Goal: Task Accomplishment & Management: Manage account settings

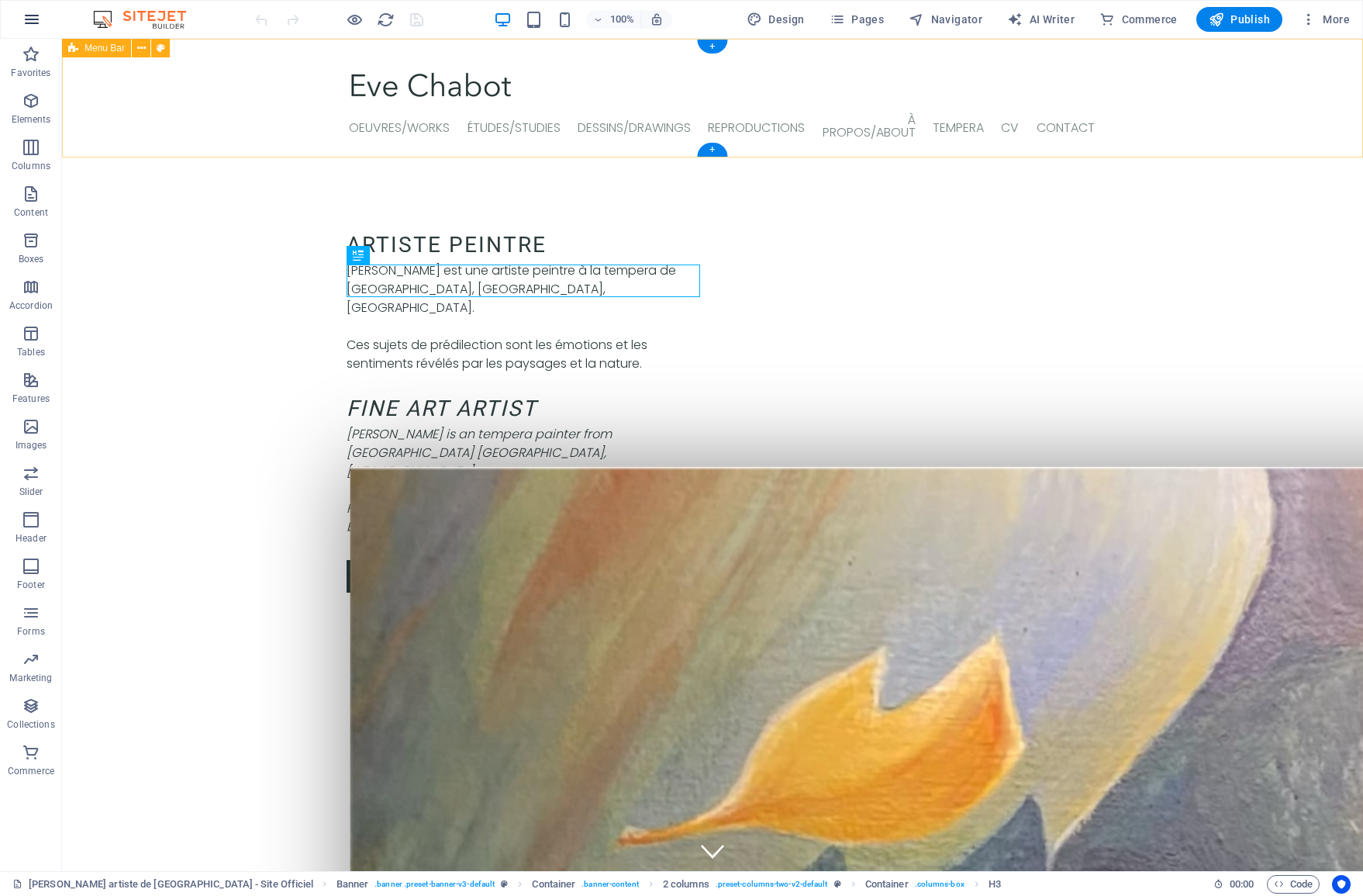
click at [35, 22] on icon "button" at bounding box center [32, 19] width 19 height 19
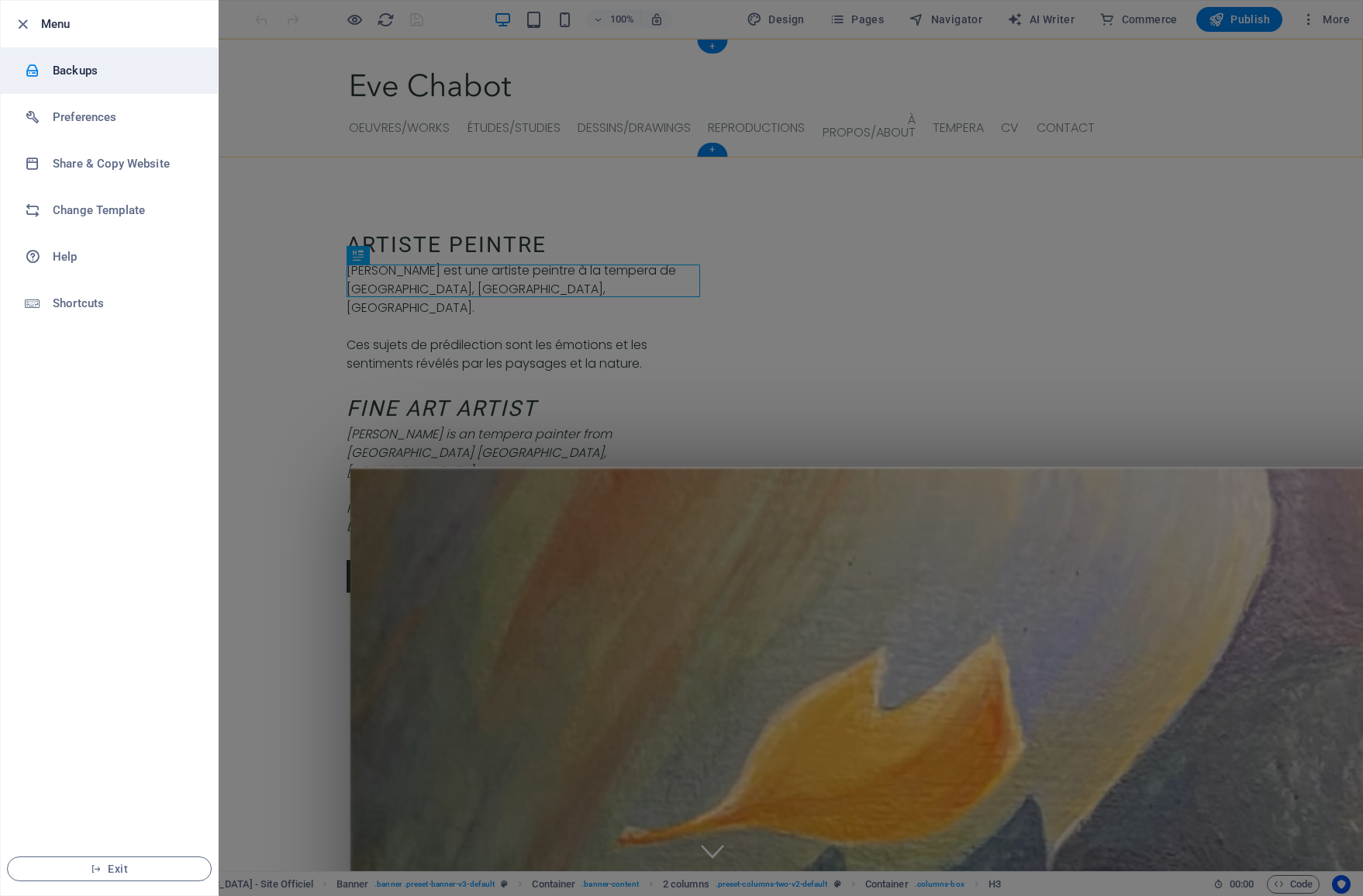
click at [70, 68] on h6 "Backups" at bounding box center [125, 70] width 143 height 19
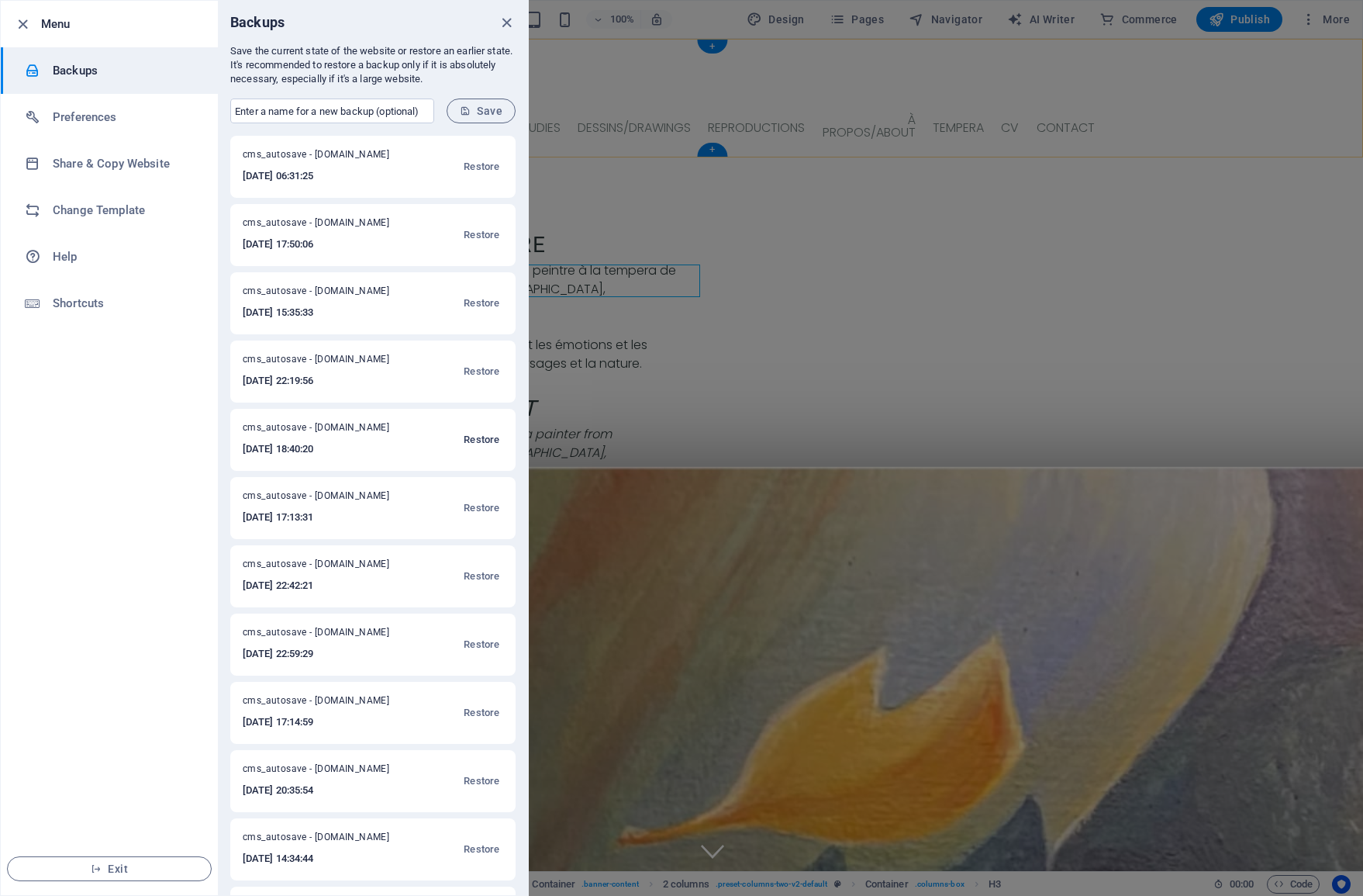
click at [467, 440] on span "Restore" at bounding box center [482, 439] width 36 height 19
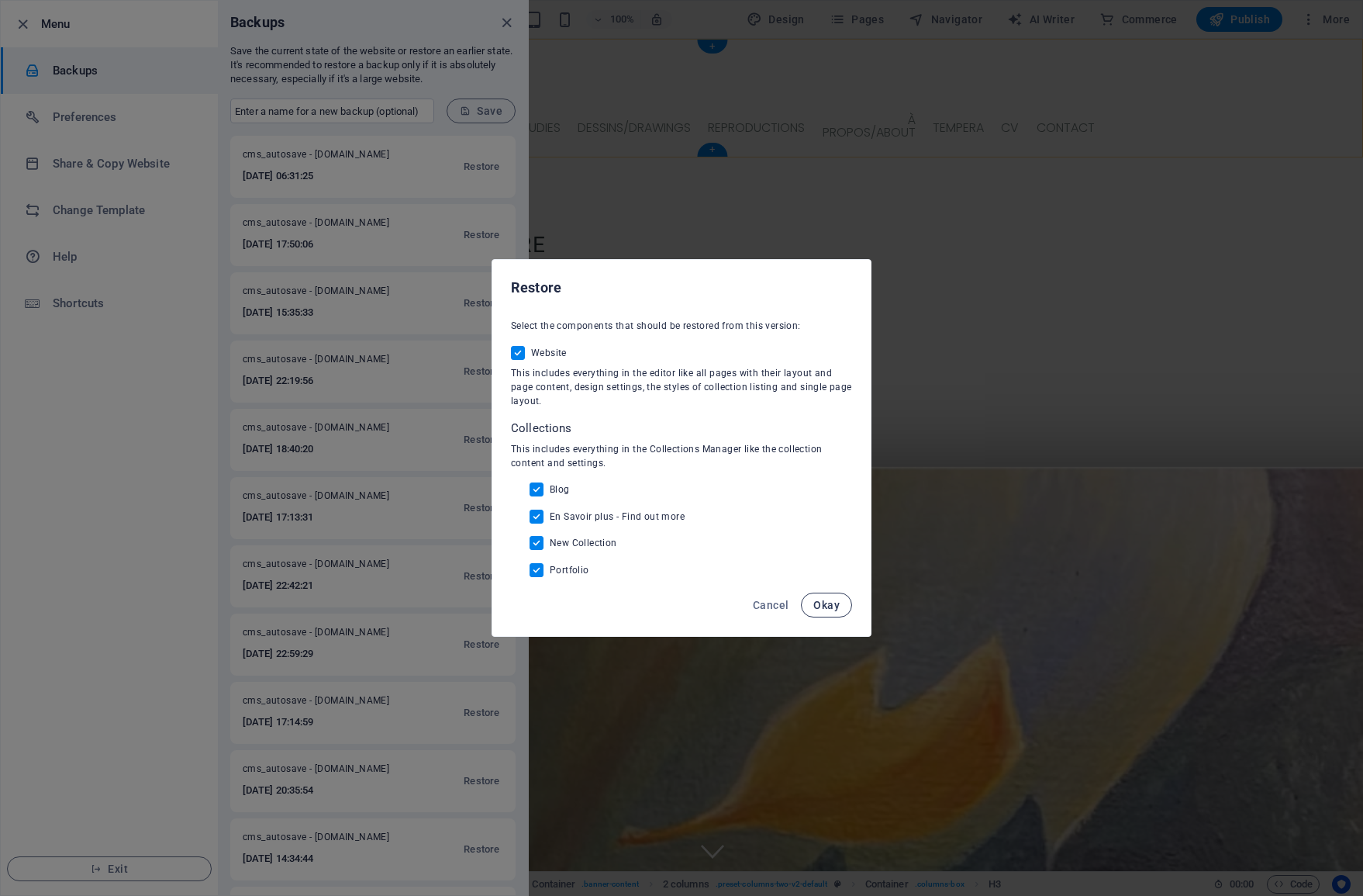
click at [822, 601] on span "Okay" at bounding box center [827, 605] width 26 height 12
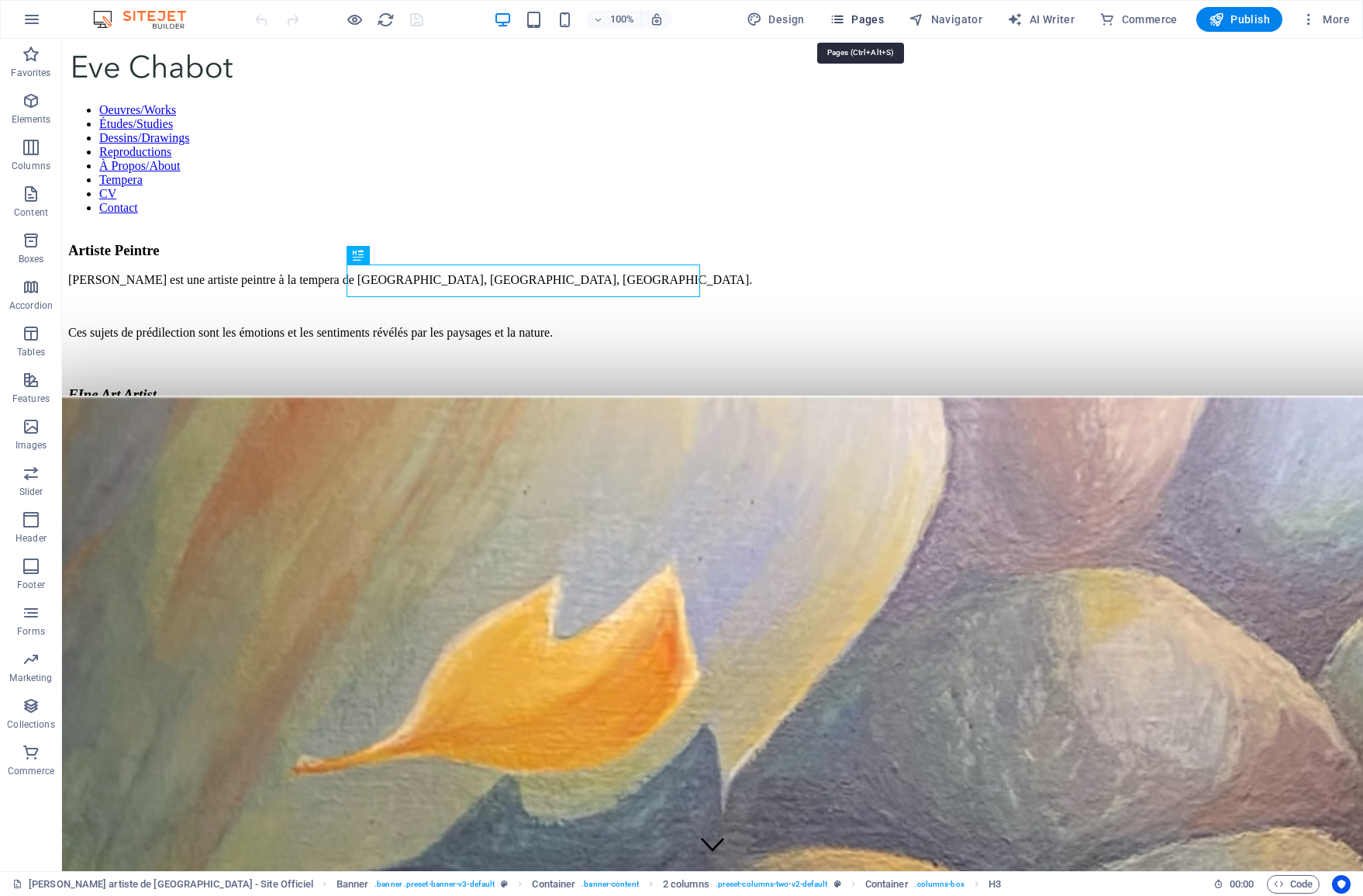
click at [870, 23] on span "Pages" at bounding box center [857, 19] width 55 height 15
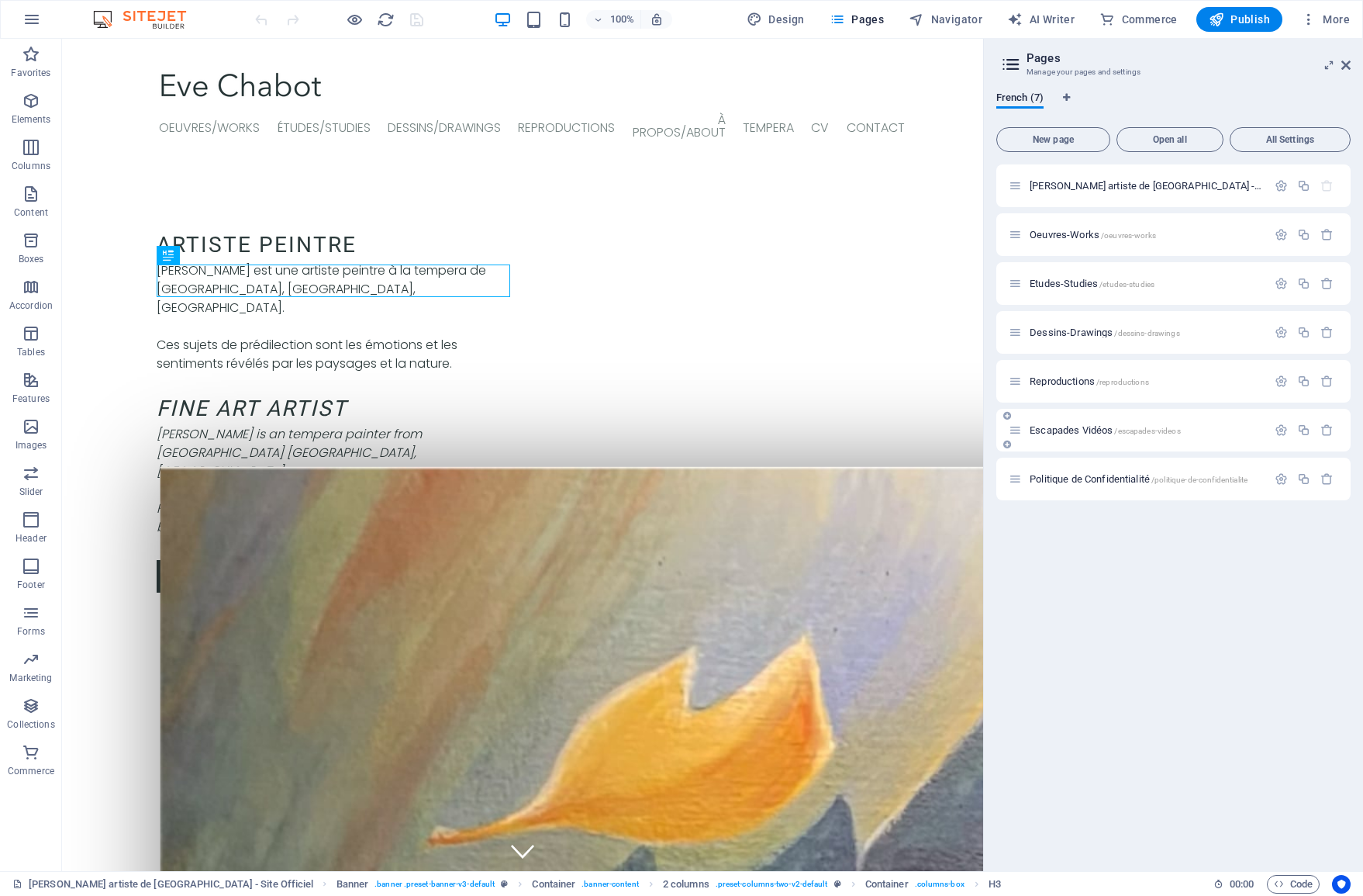
click at [1136, 425] on span "Escapades Vidéos /escapades-videos" at bounding box center [1105, 430] width 151 height 11
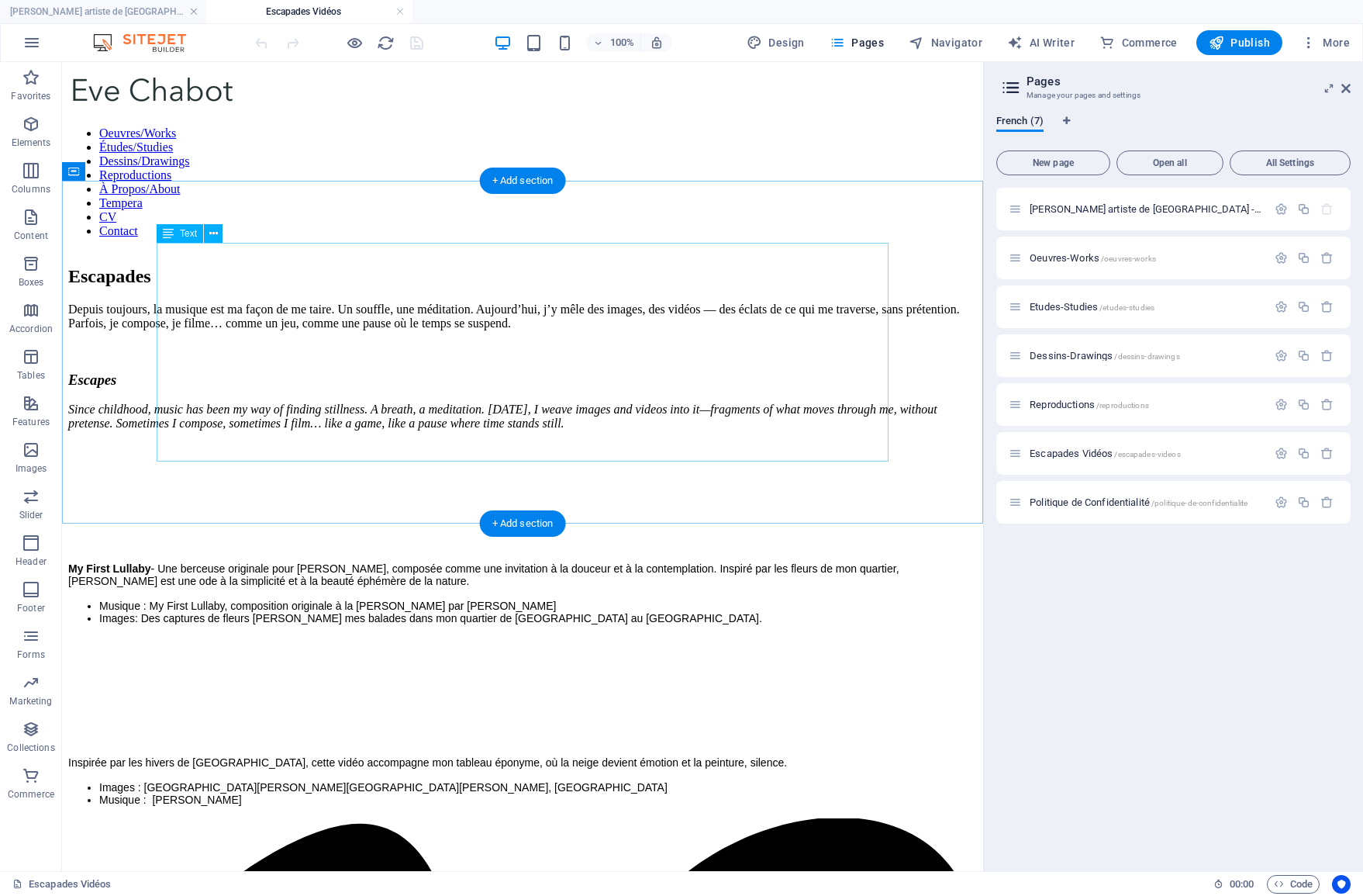
click at [366, 352] on div "Escapades Depuis toujours, la musique est ma façon de me taire. Un souffle, une…" at bounding box center [522, 348] width 909 height 164
click at [384, 431] on div "Escapades Depuis toujours, la musique est ma façon de me taire. Un souffle, une…" at bounding box center [522, 348] width 909 height 164
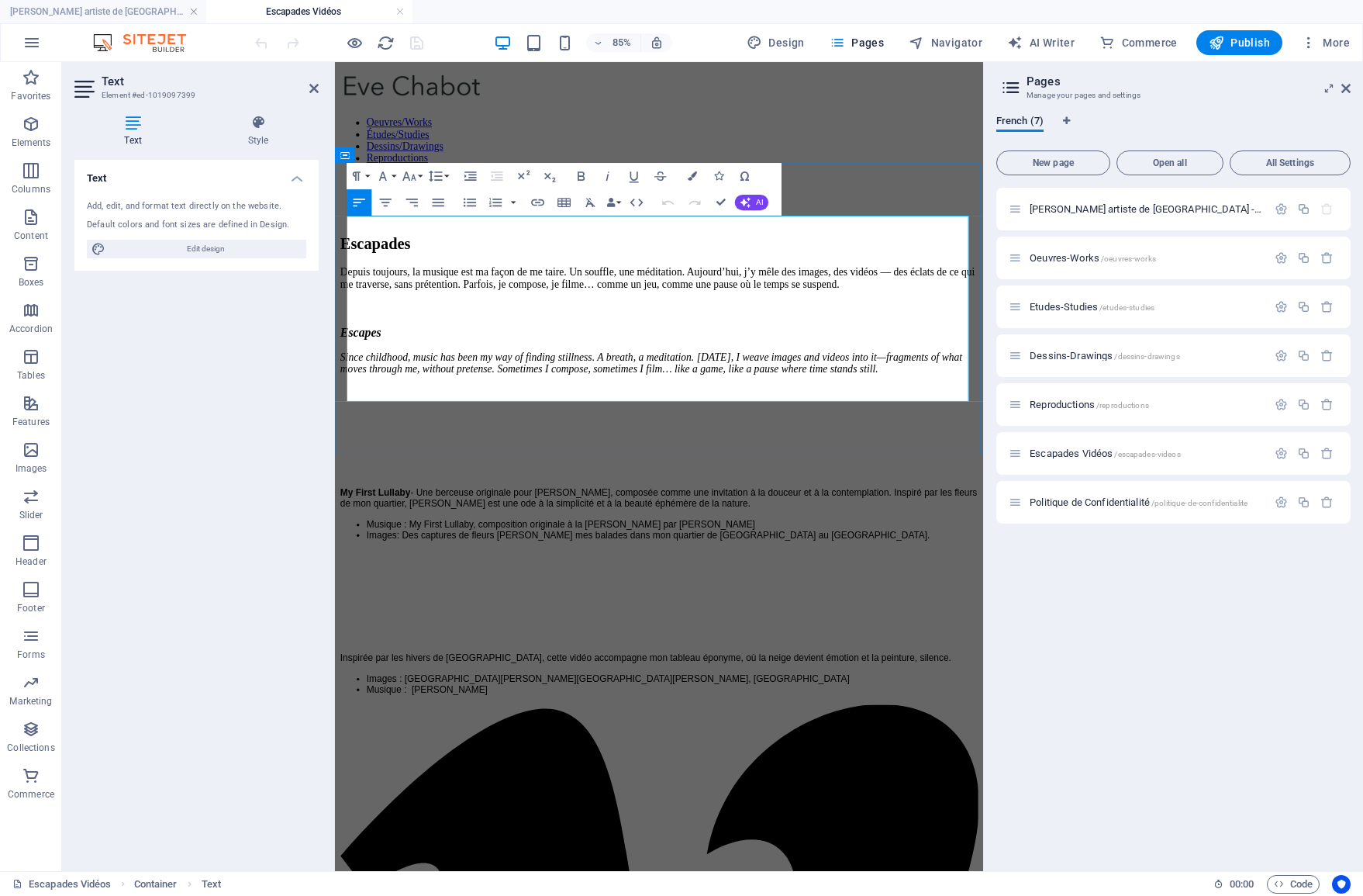
click at [584, 431] on p "Since childhood, music has been my way of finding stillness. A breath, a medita…" at bounding box center [716, 417] width 750 height 28
click at [586, 431] on p "Since childhood, music has been my way of finding stillness. A breath, a medita…" at bounding box center [716, 417] width 750 height 28
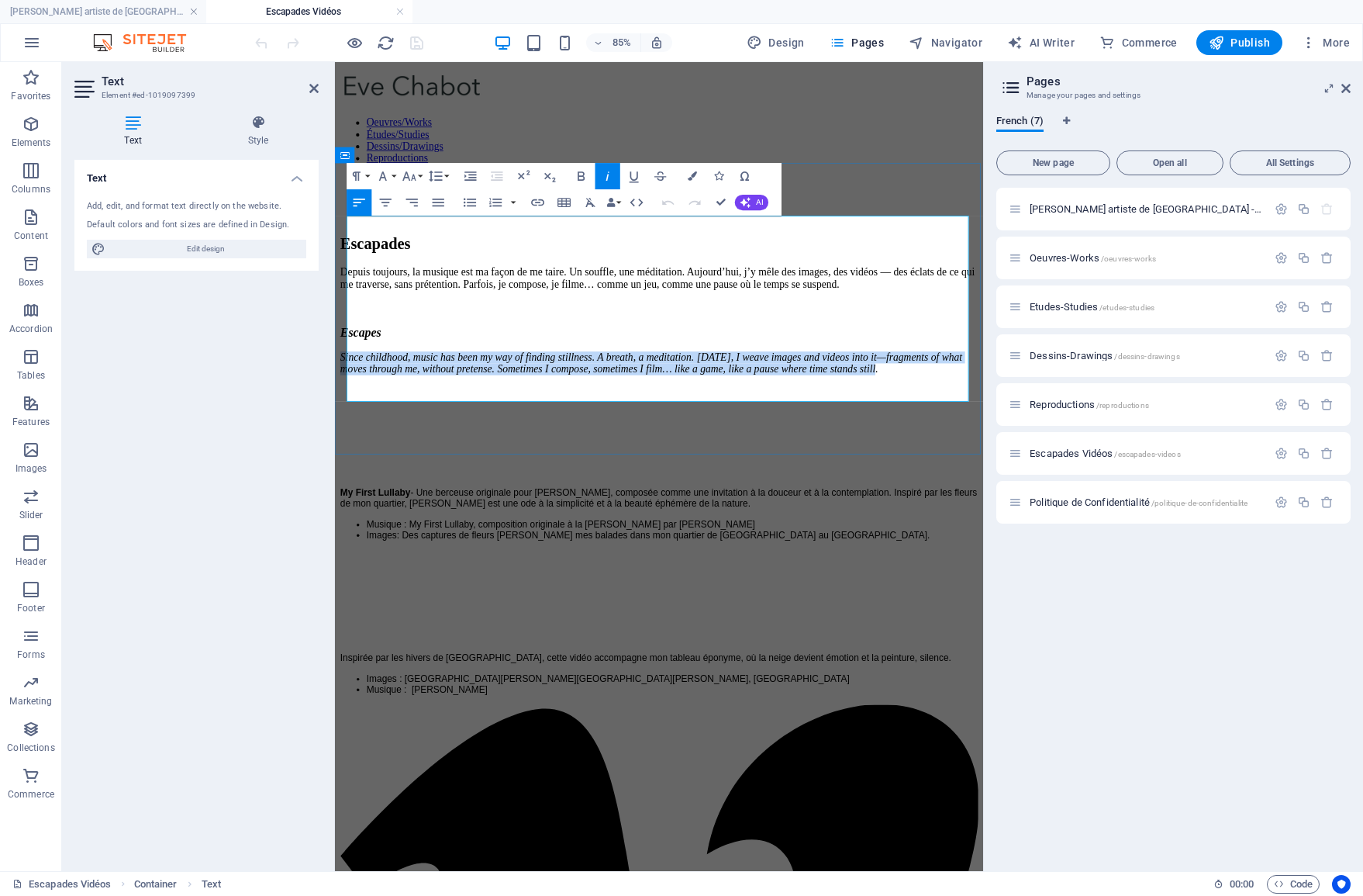
click at [586, 431] on p "Since childhood, music has been my way of finding stillness. A breath, a medita…" at bounding box center [716, 417] width 750 height 28
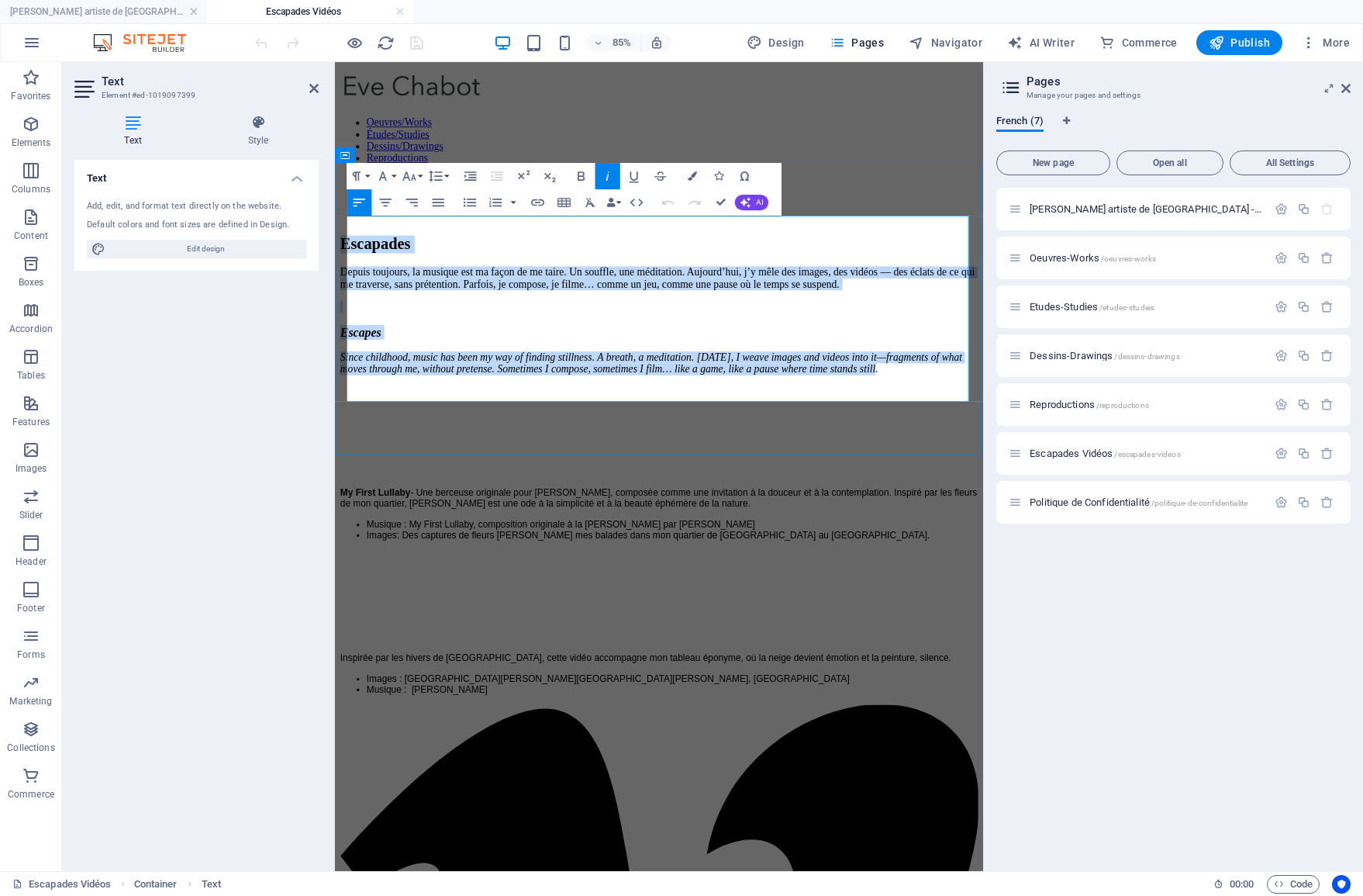
click at [357, 272] on h2 "Escapades" at bounding box center [716, 277] width 750 height 21
copy div "Escapades Depuis toujours, la musique est ma façon de me taire. Un souffle, une…"
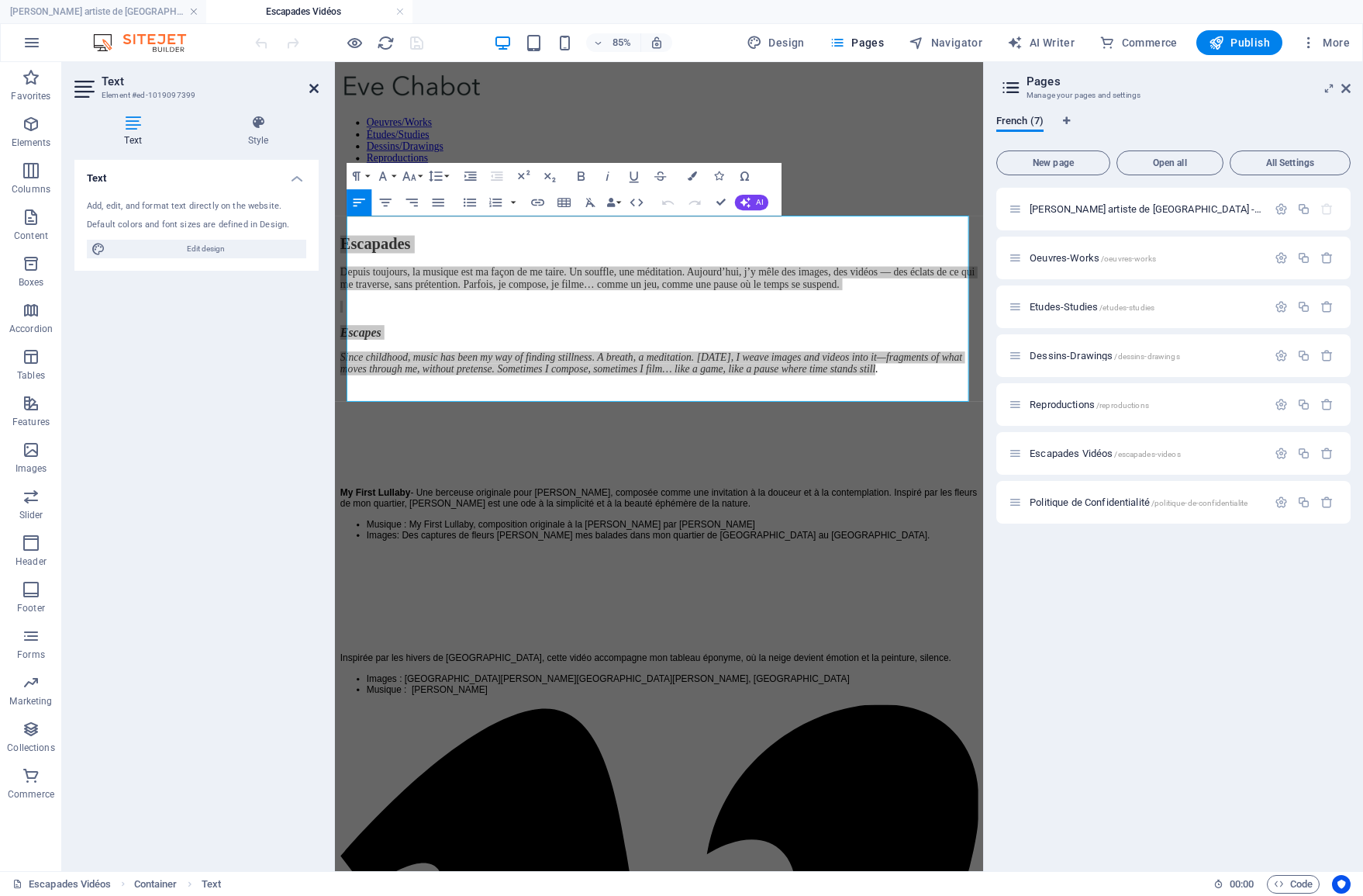
drag, startPoint x: 313, startPoint y: 92, endPoint x: 245, endPoint y: 32, distance: 90.7
click at [313, 92] on icon at bounding box center [313, 88] width 9 height 12
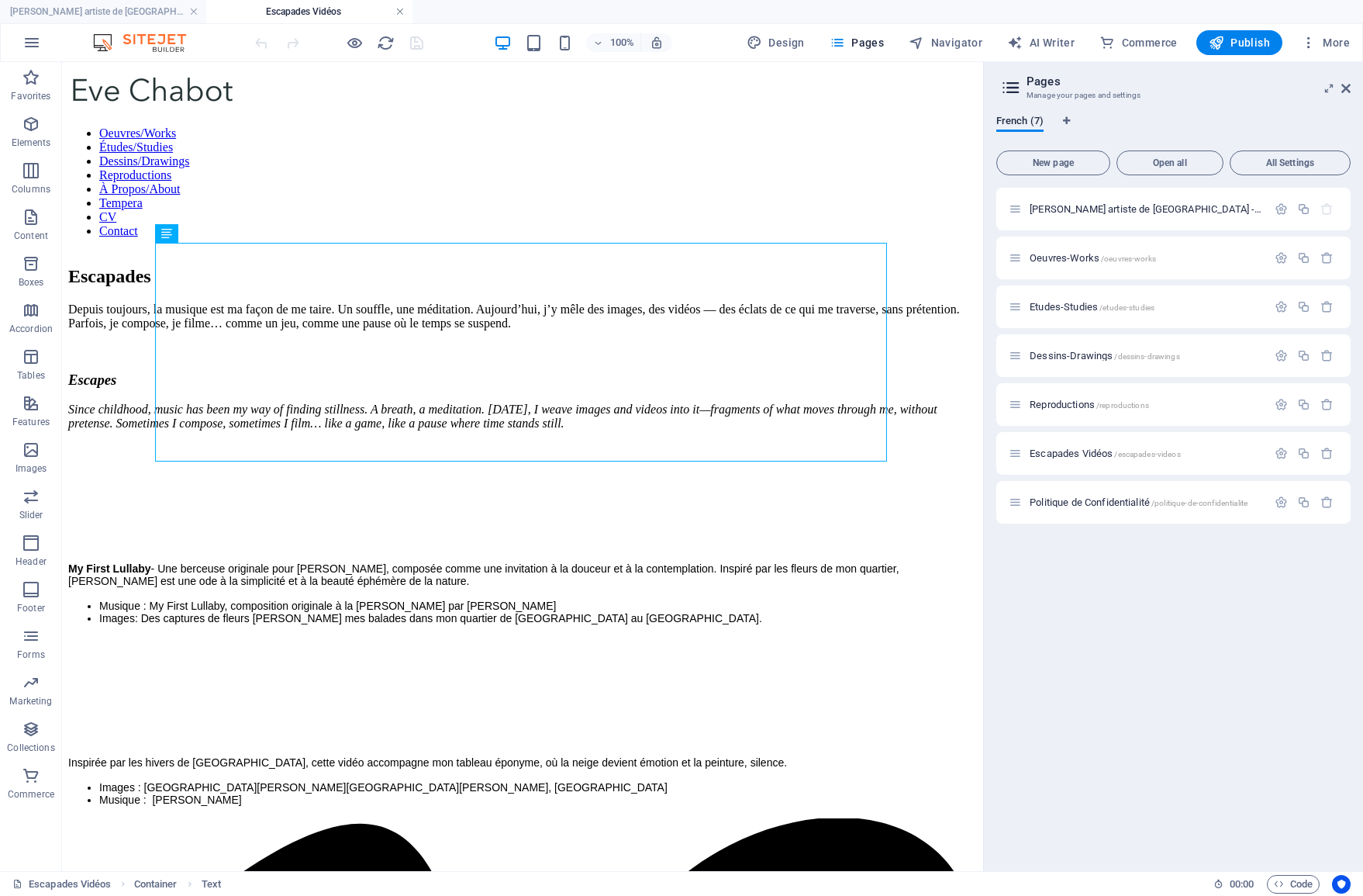
click at [400, 10] on link at bounding box center [400, 12] width 9 height 15
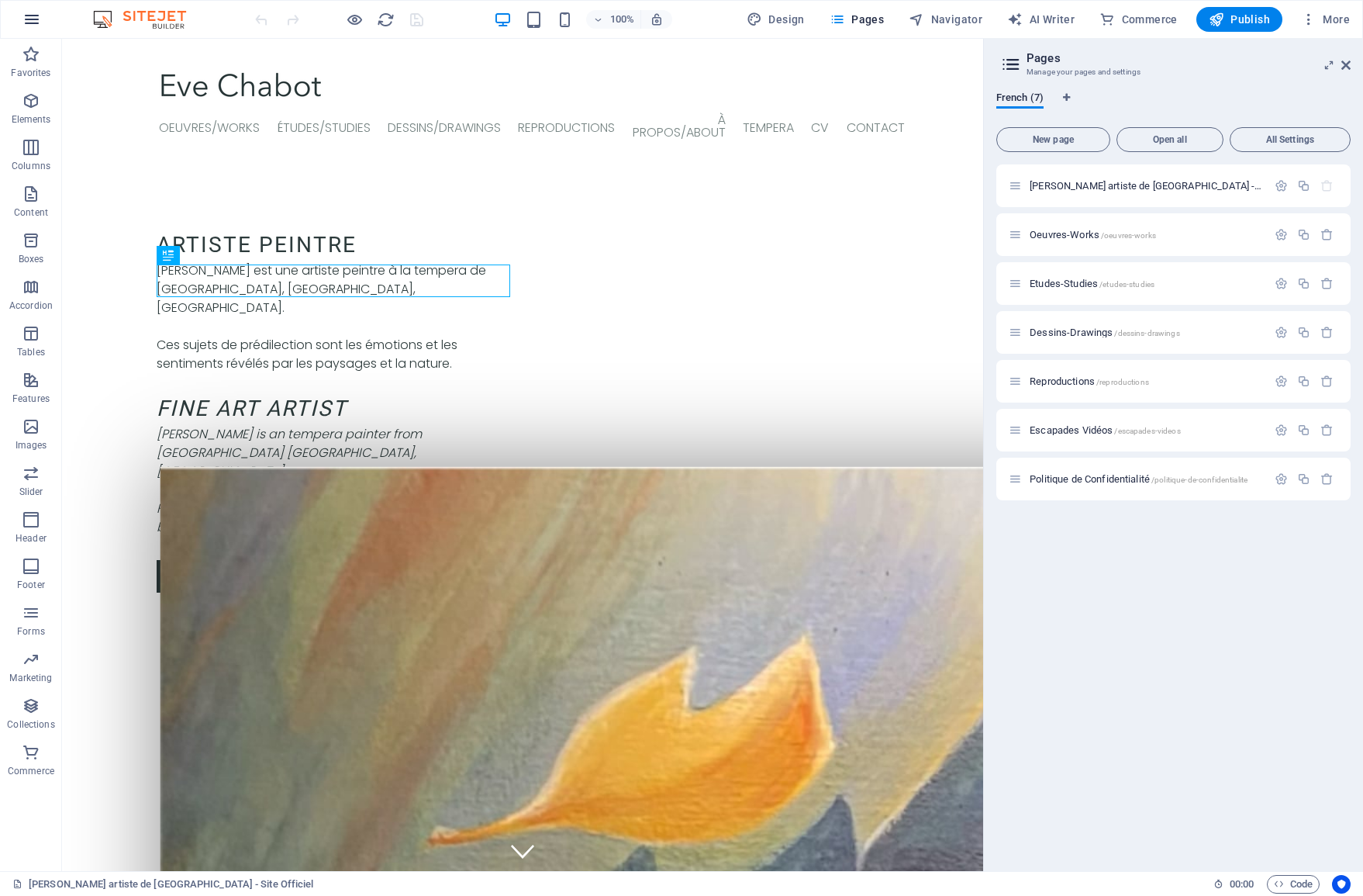
click at [29, 24] on icon "button" at bounding box center [32, 19] width 19 height 19
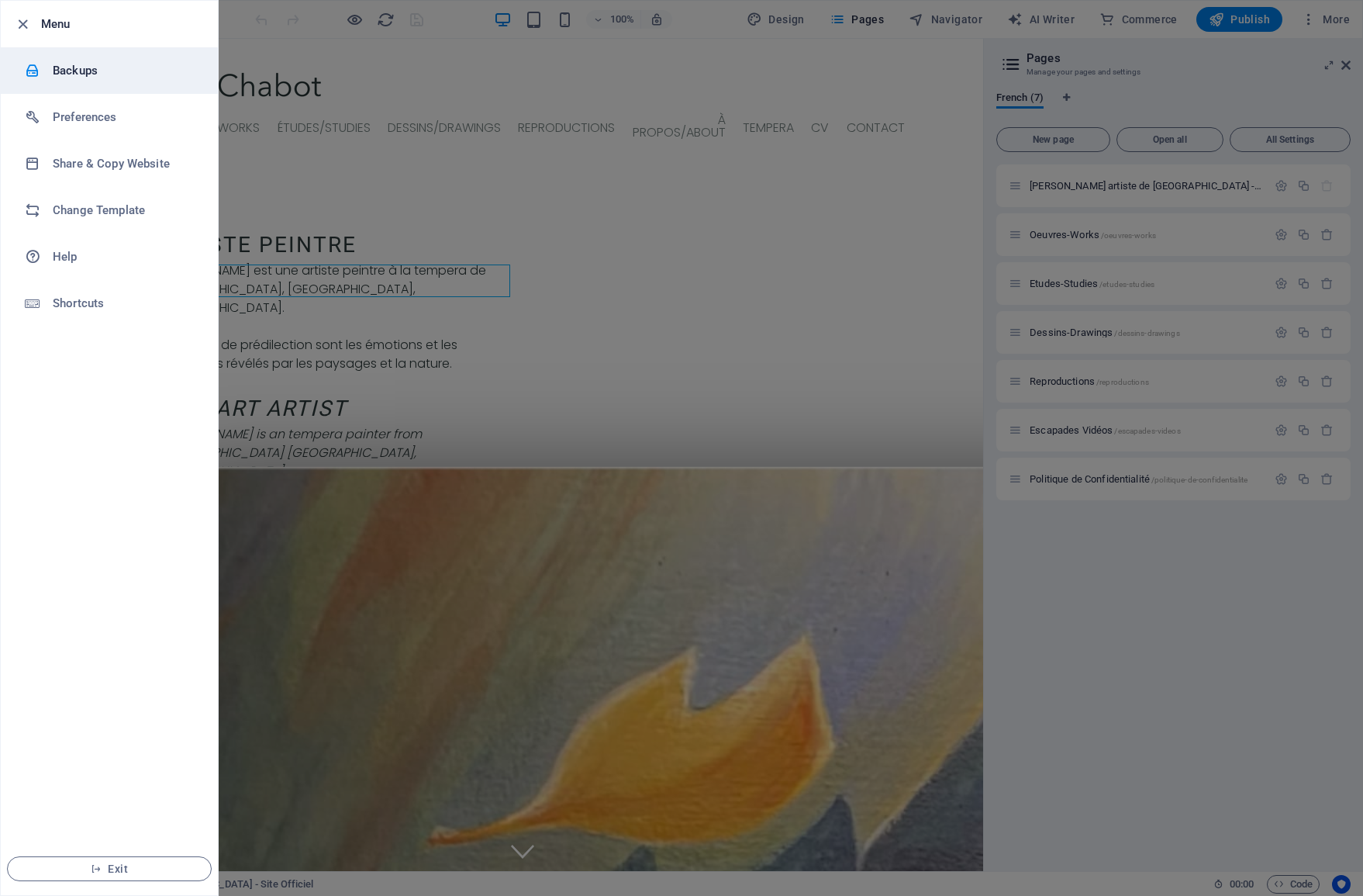
click at [56, 68] on h6 "Backups" at bounding box center [125, 70] width 143 height 19
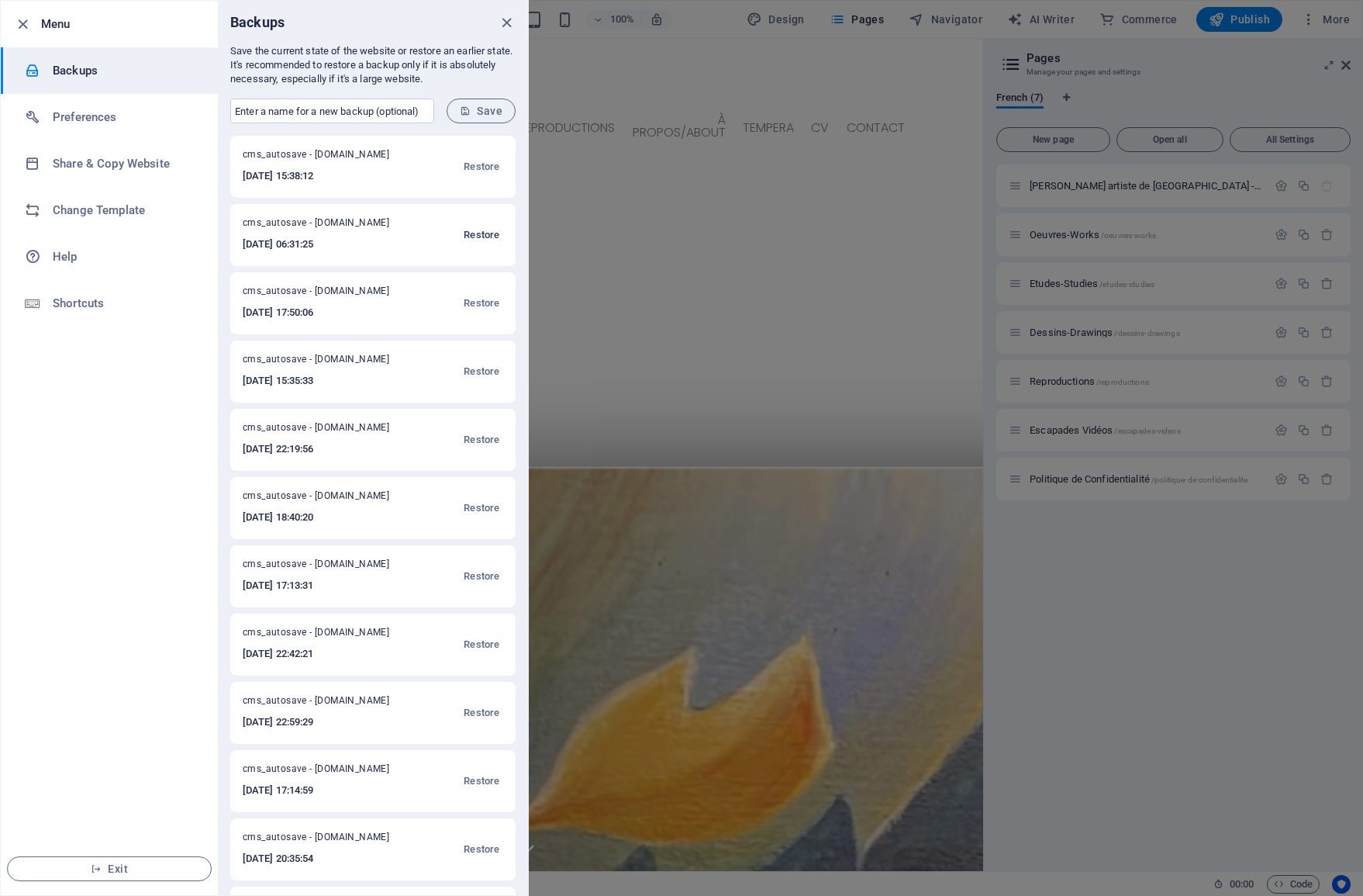
click at [470, 234] on span "Restore" at bounding box center [482, 234] width 36 height 19
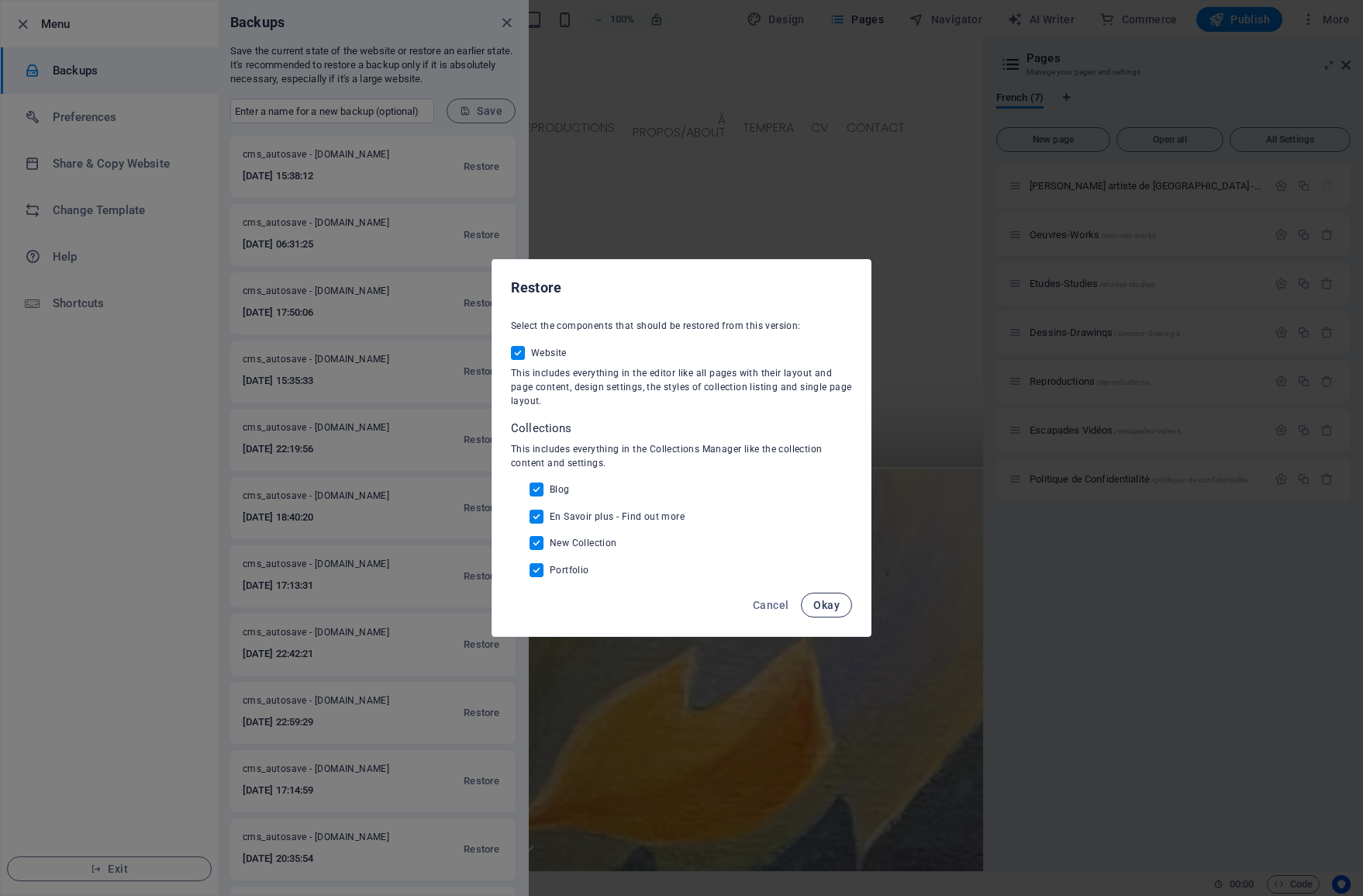
click at [835, 605] on span "Okay" at bounding box center [827, 605] width 26 height 12
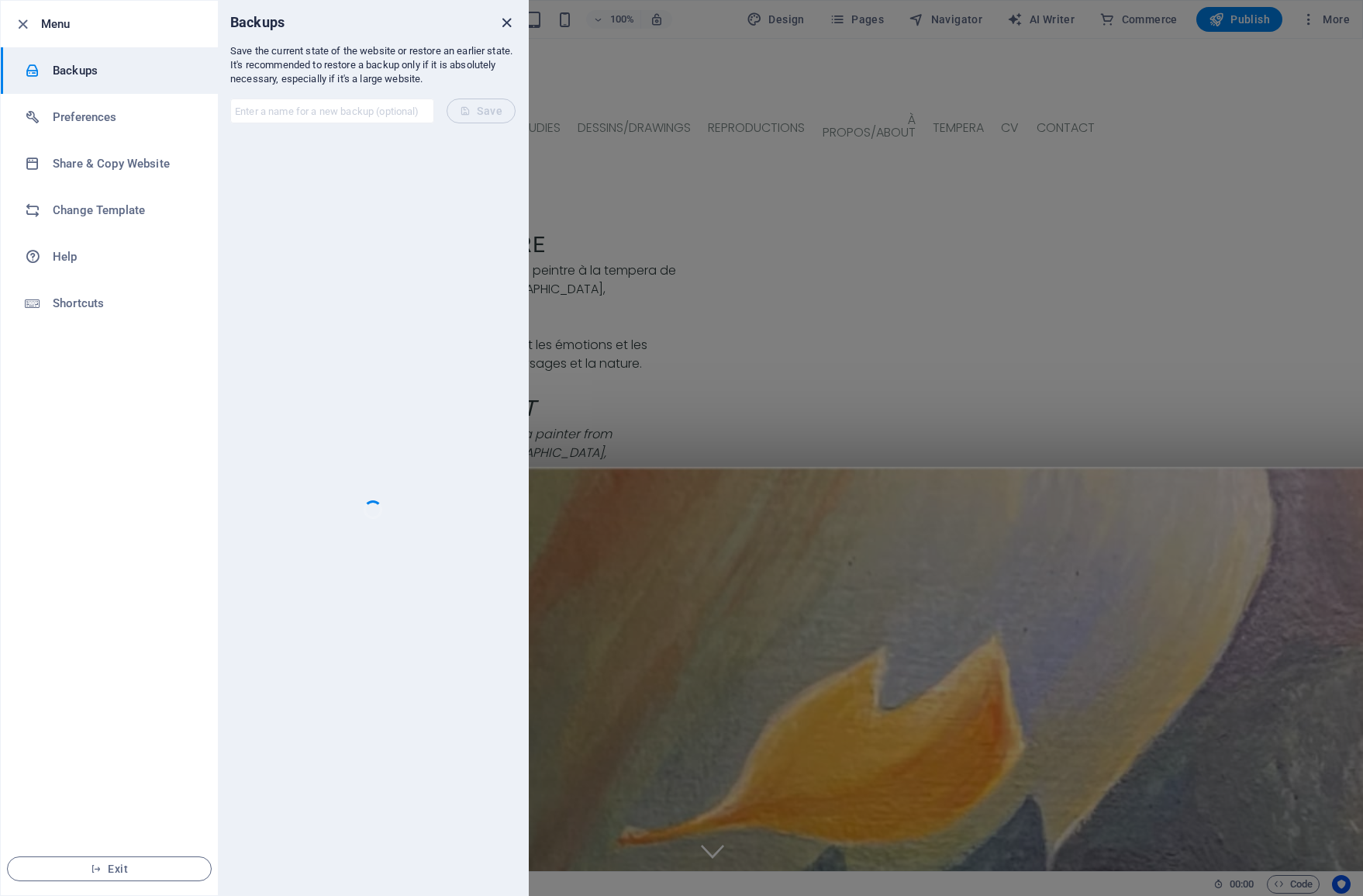
click at [502, 24] on icon "close" at bounding box center [507, 23] width 18 height 18
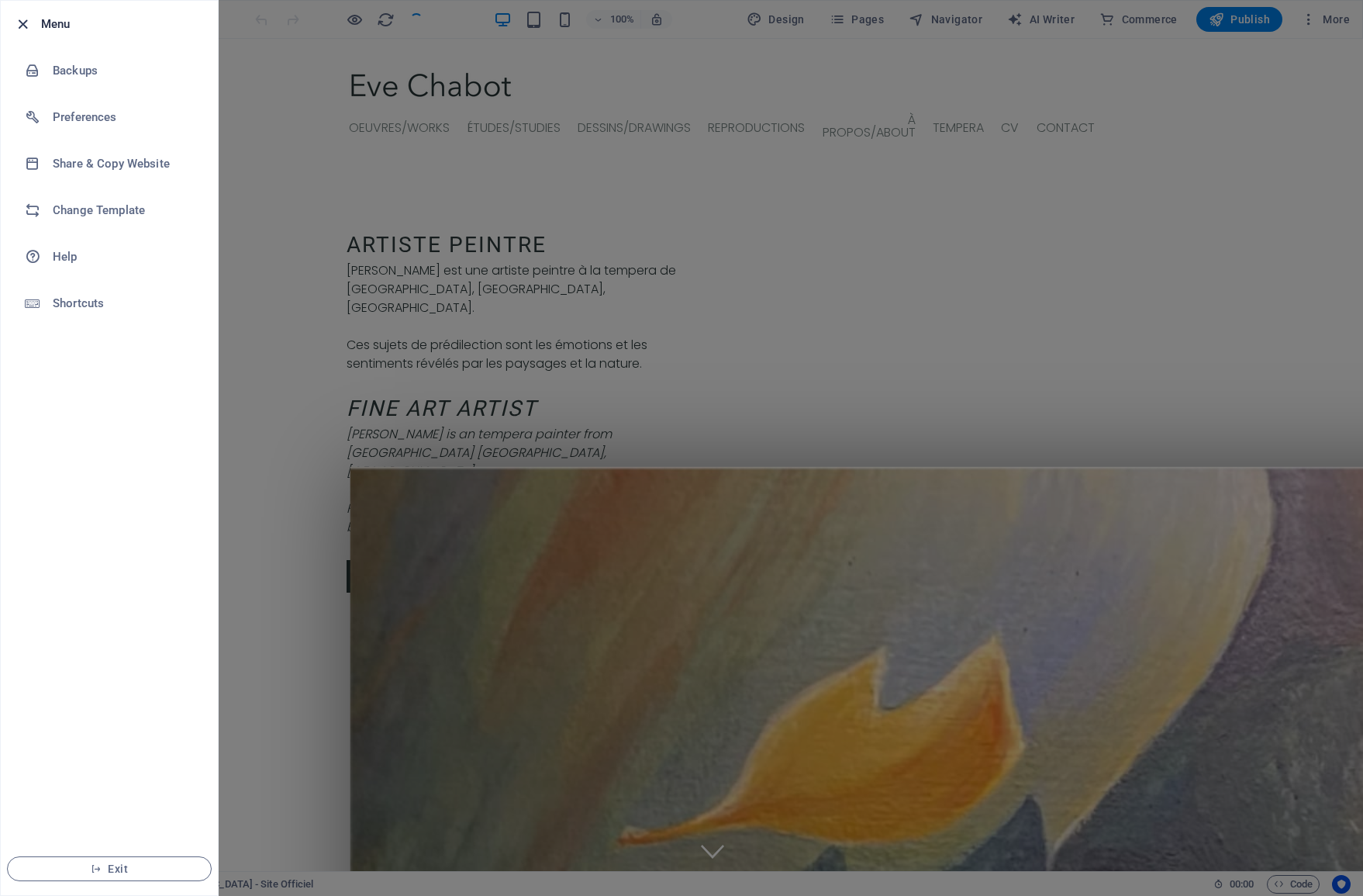
click at [23, 20] on icon "button" at bounding box center [23, 24] width 18 height 18
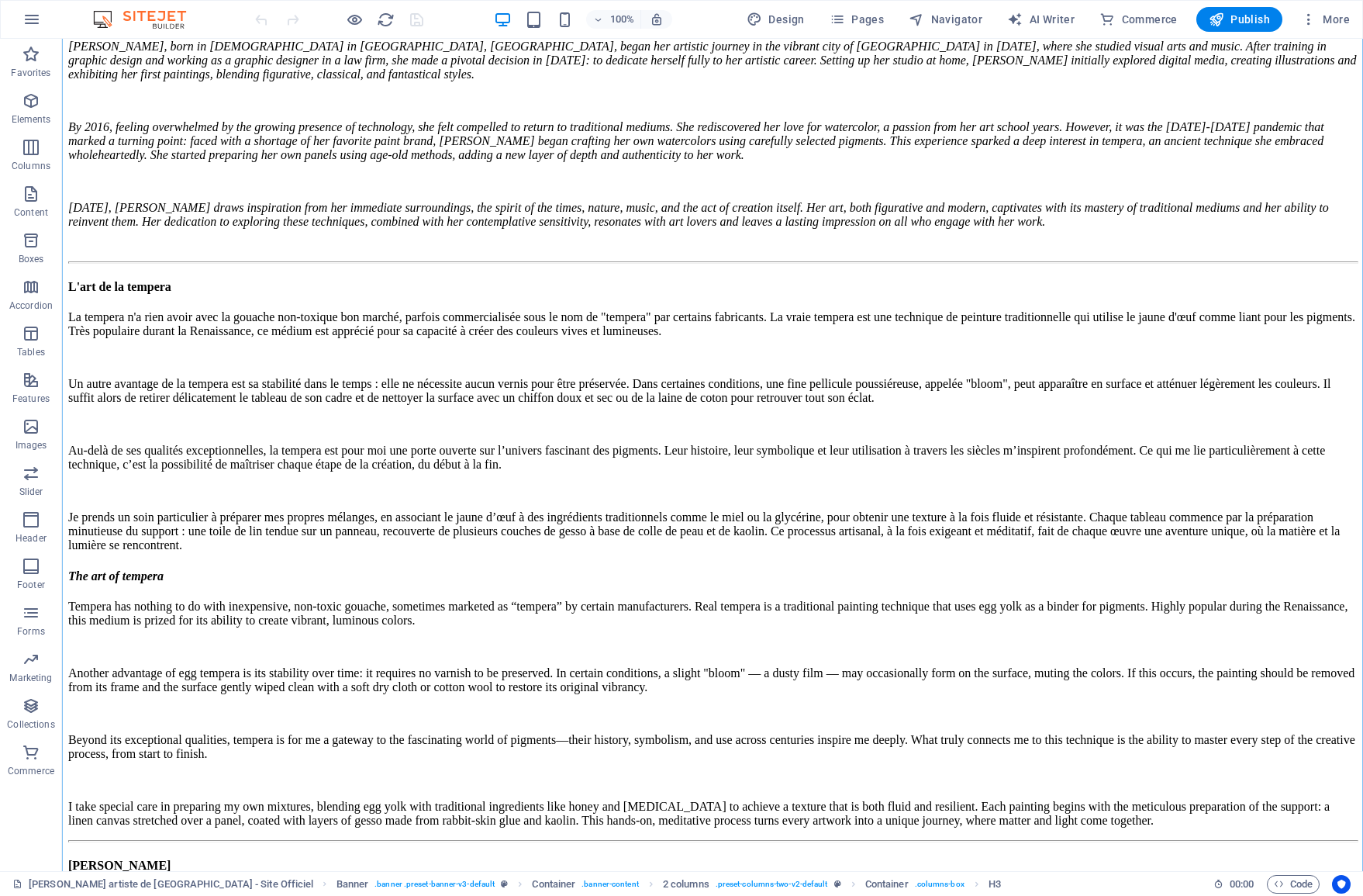
scroll to position [5217, 0]
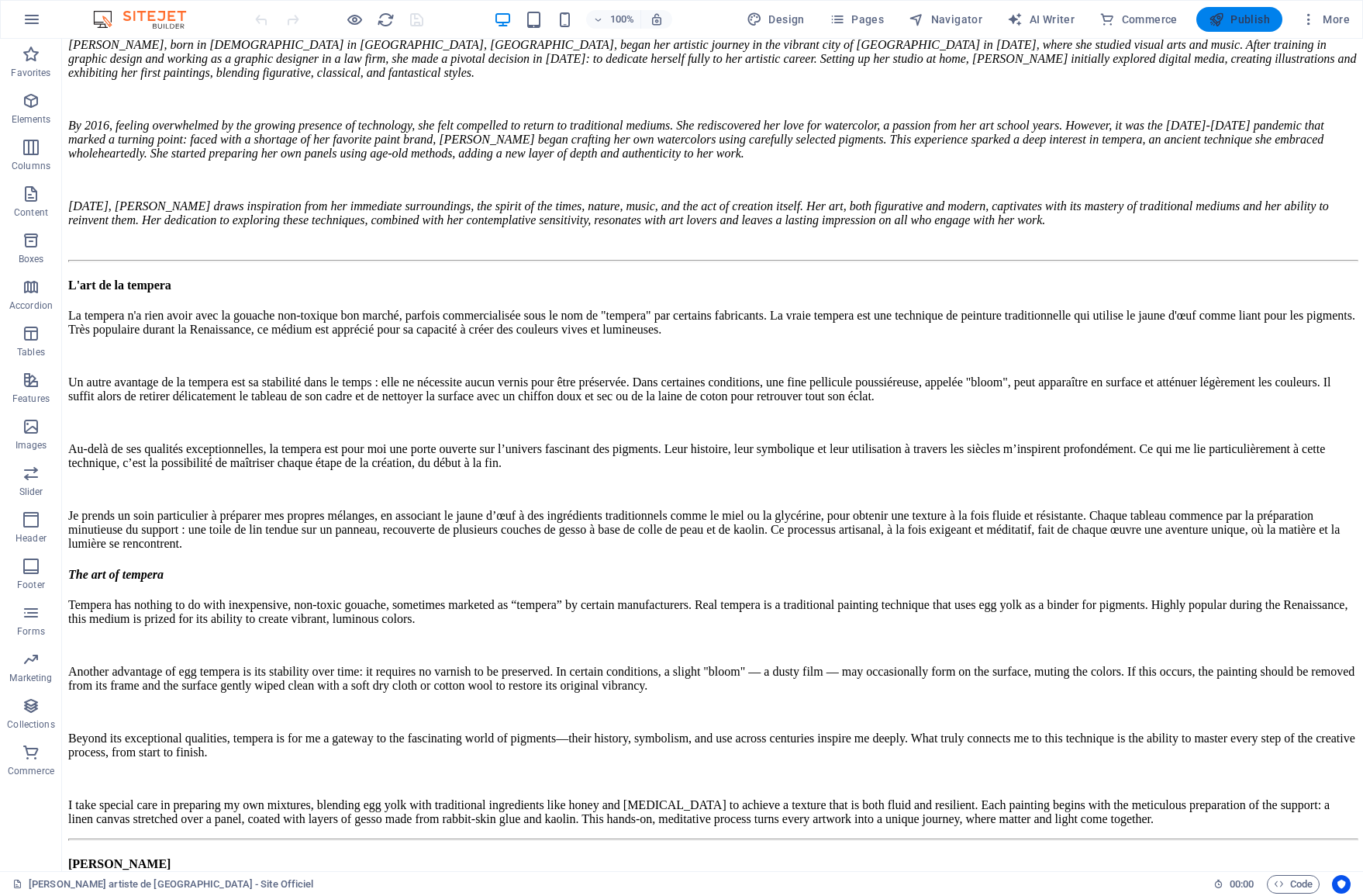
click at [1219, 25] on icon "button" at bounding box center [1217, 19] width 15 height 15
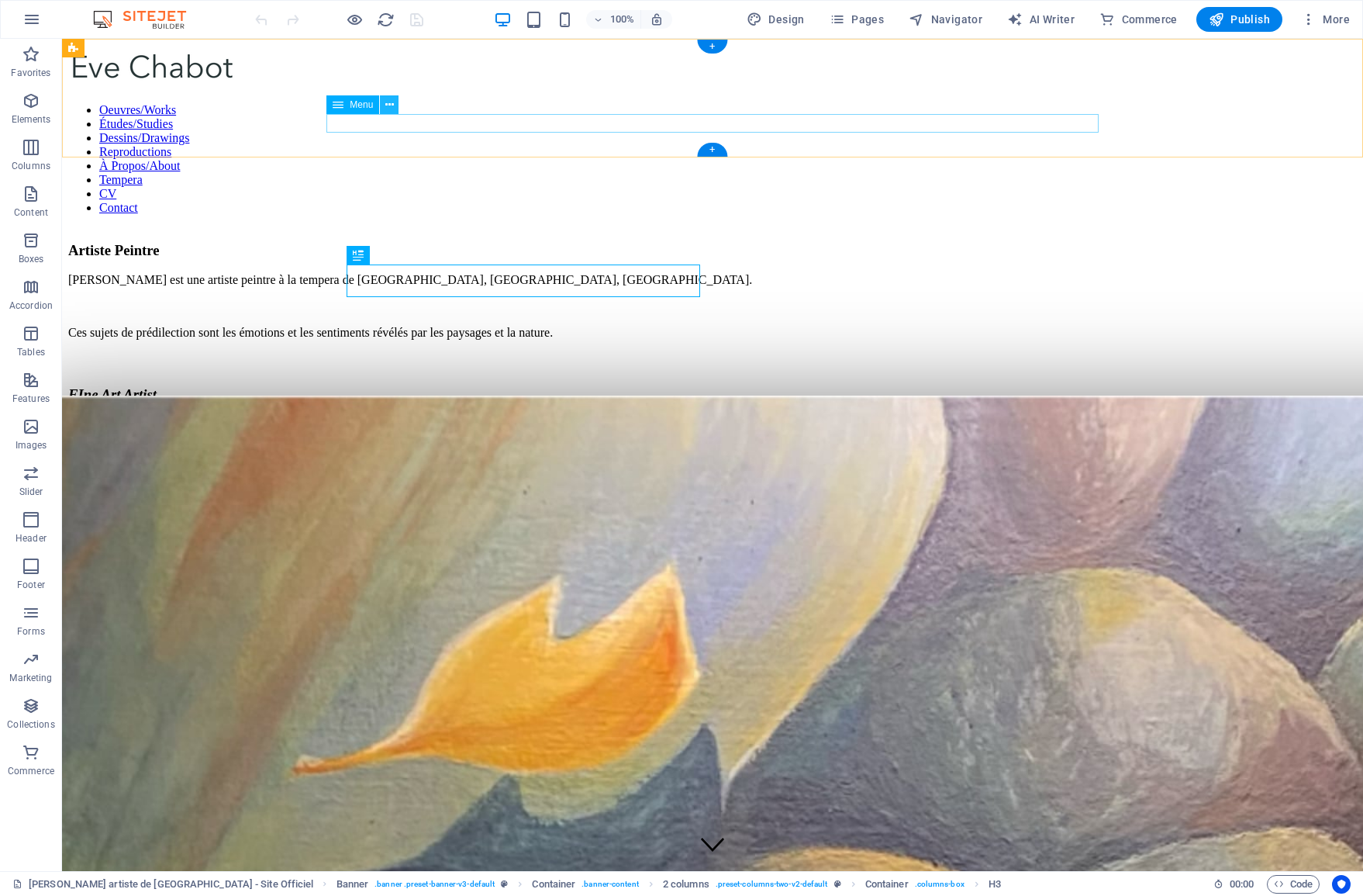
click at [387, 105] on icon at bounding box center [390, 105] width 8 height 16
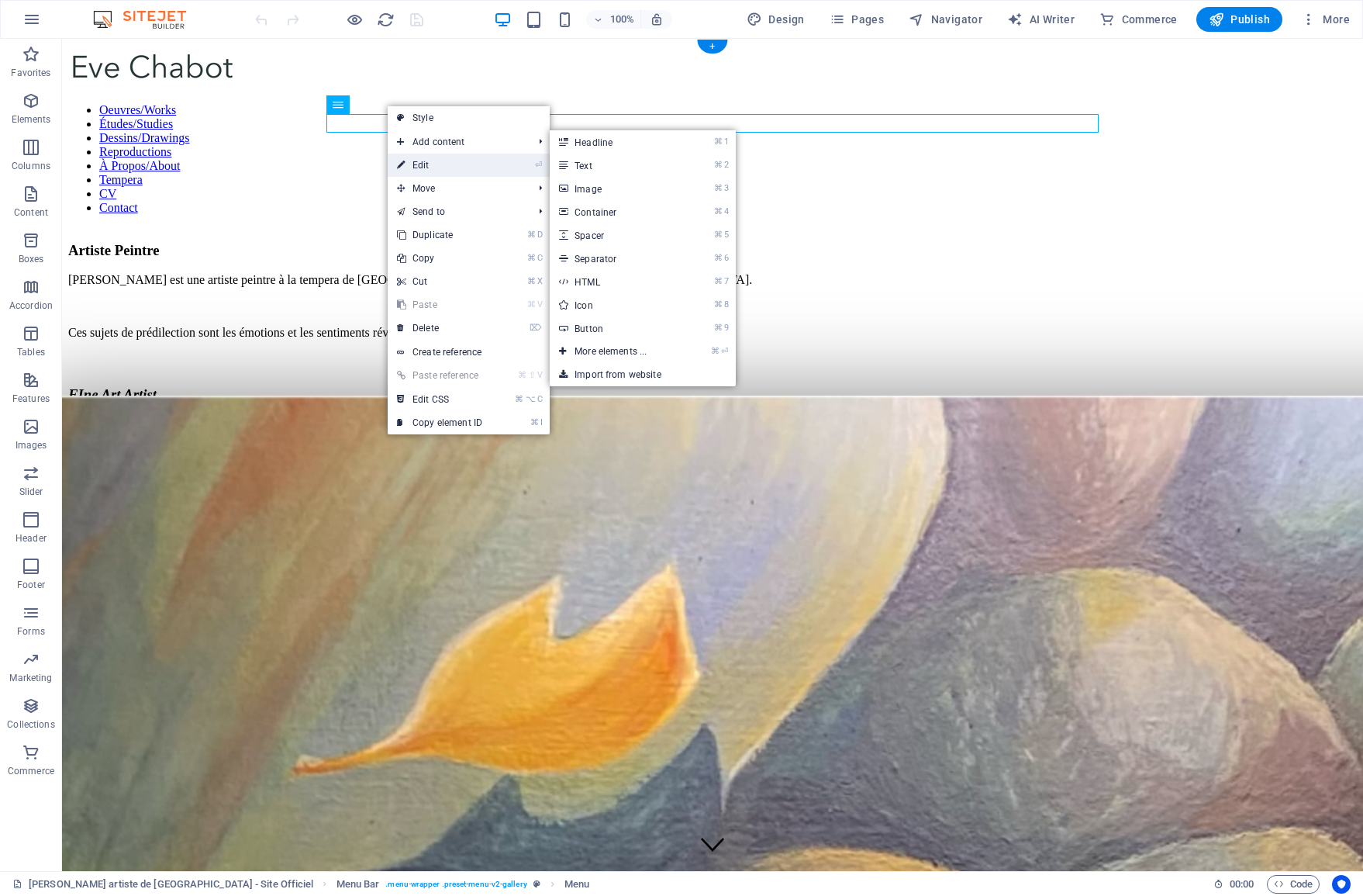
click at [406, 161] on link "⏎ Edit" at bounding box center [439, 165] width 104 height 24
select select "1"
select select
select select "2"
select select
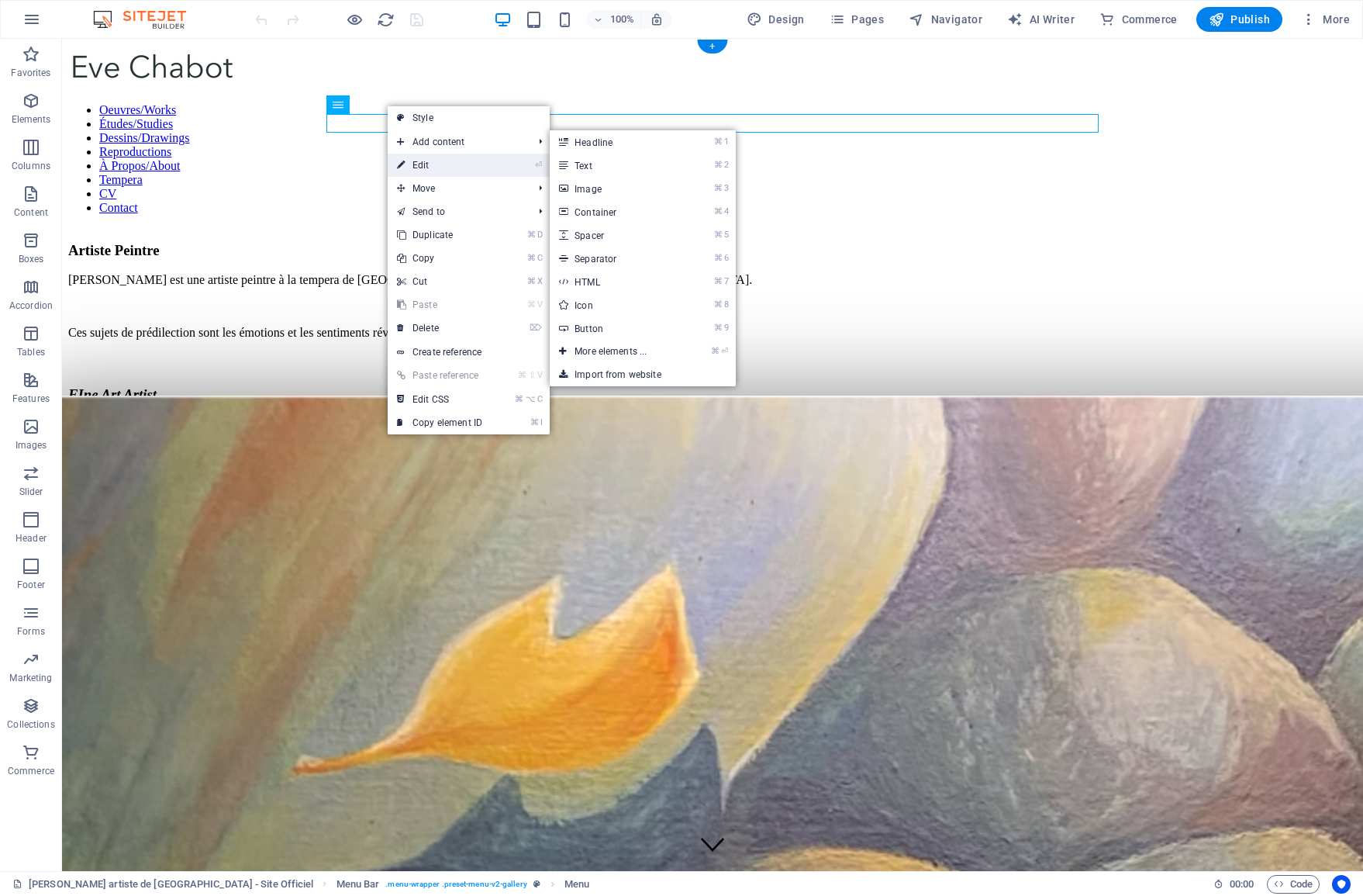
select select "3"
select select
select select "4"
select select
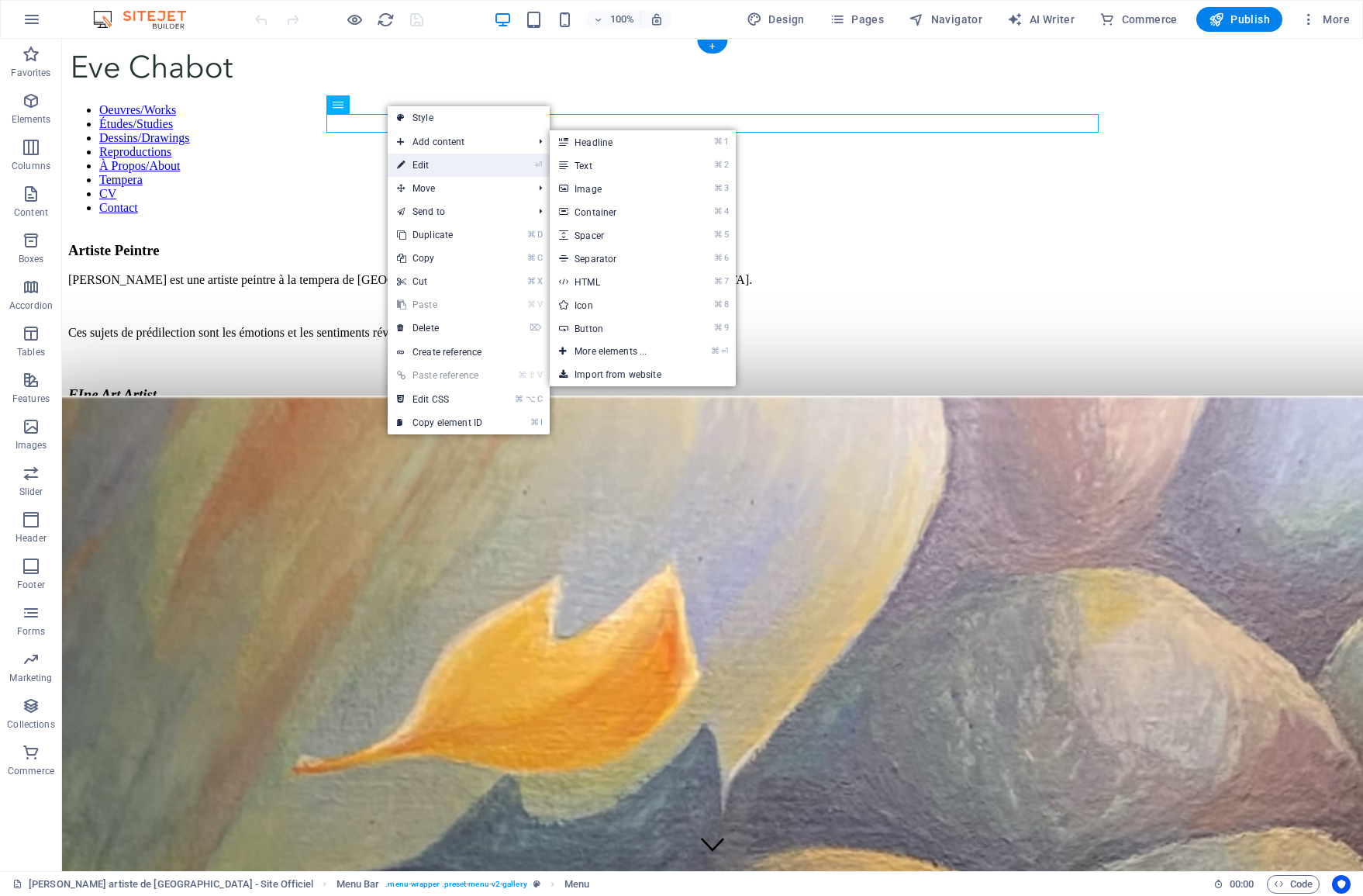
select select
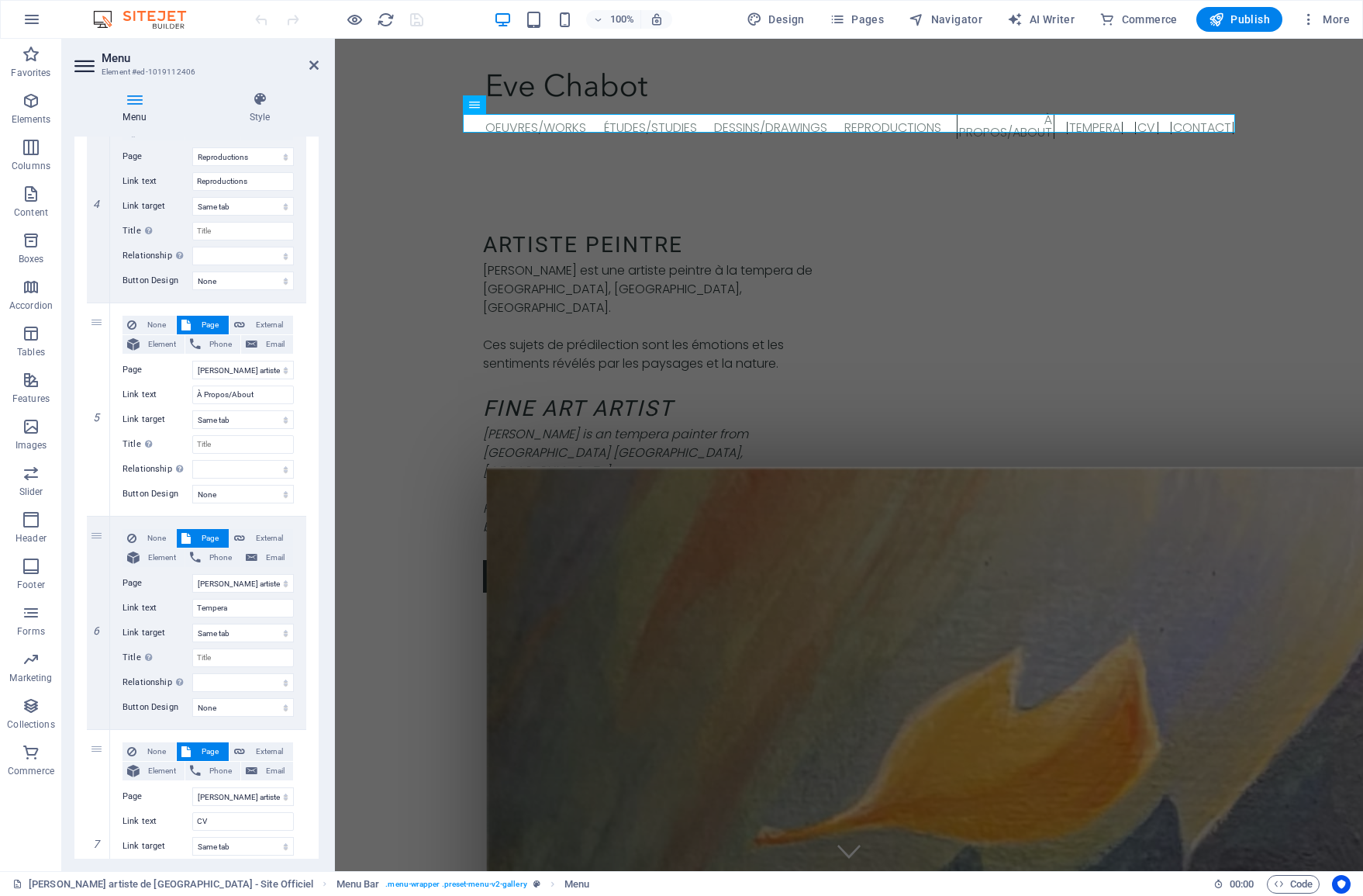
scroll to position [839, 0]
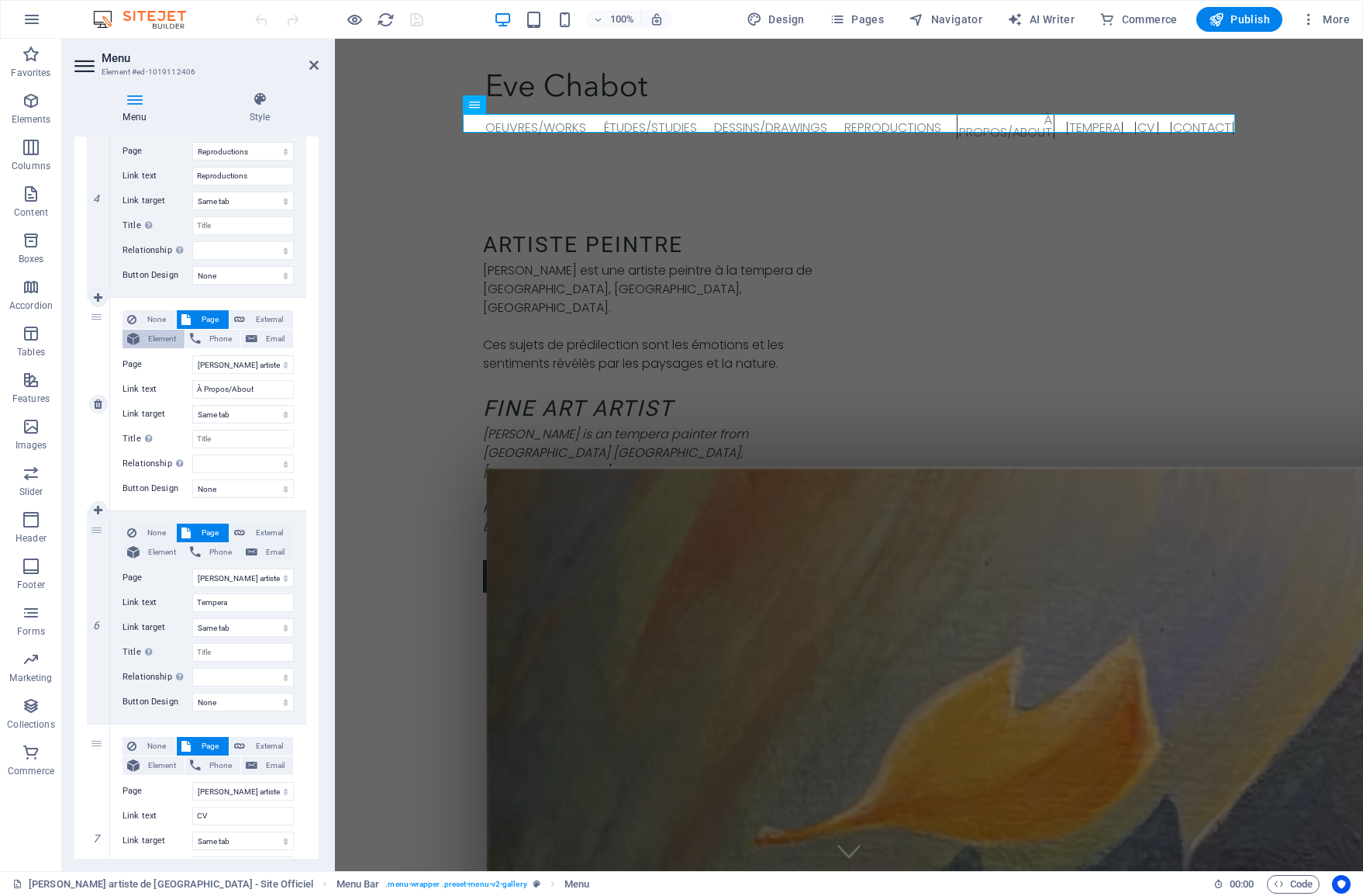
click at [154, 335] on span "Element" at bounding box center [162, 339] width 36 height 19
select select
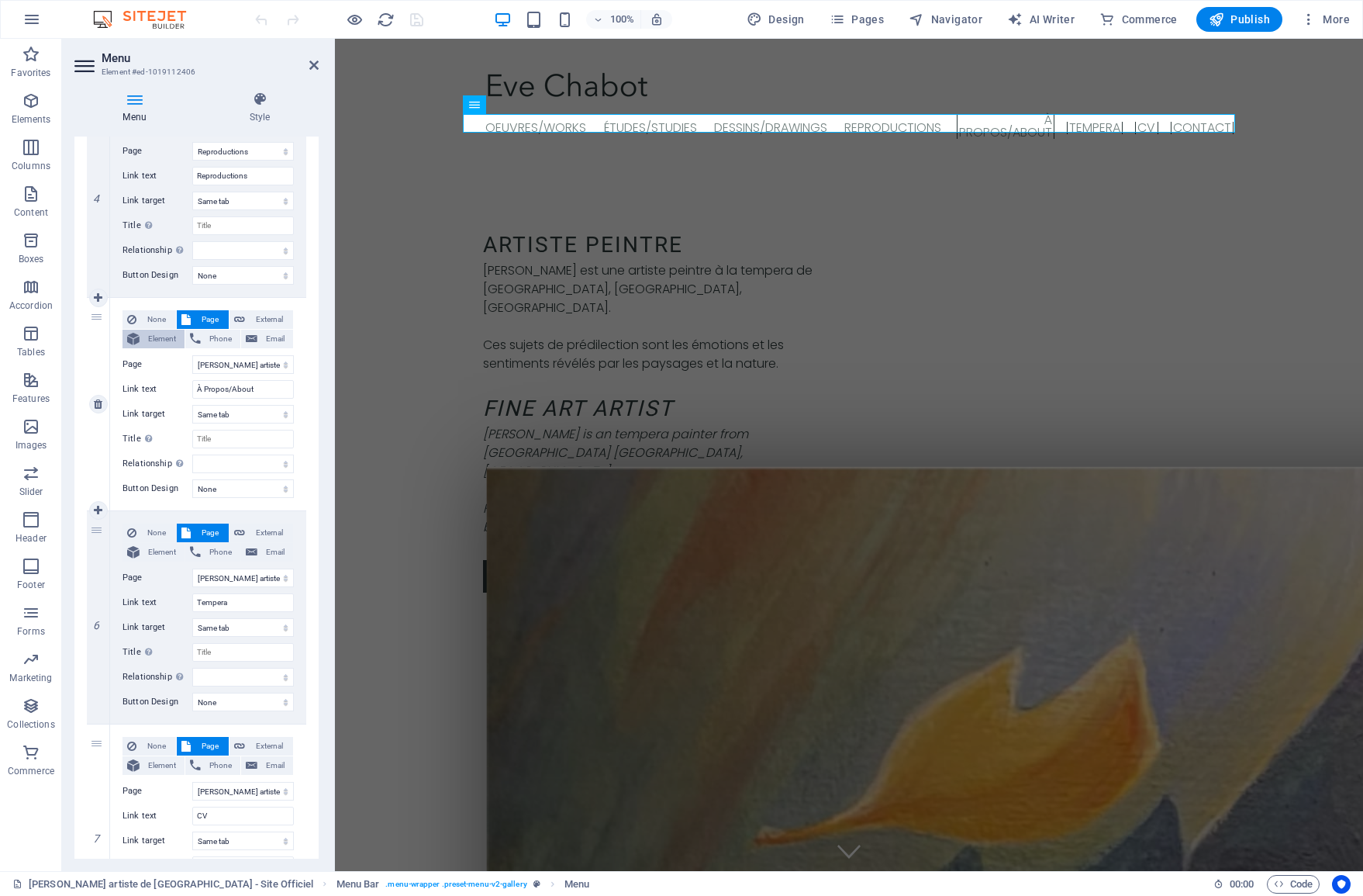
select select
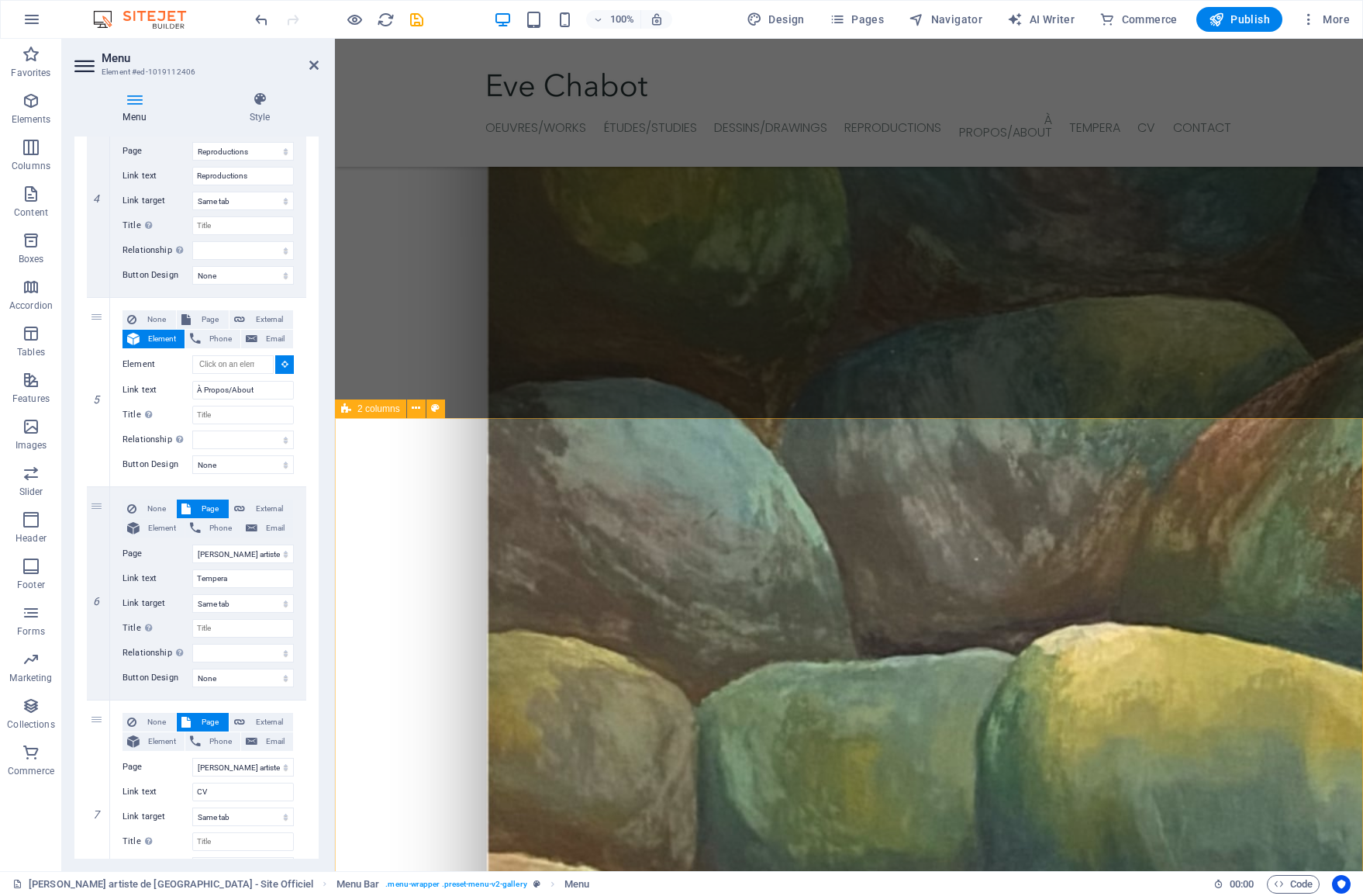
scroll to position [1964, 0]
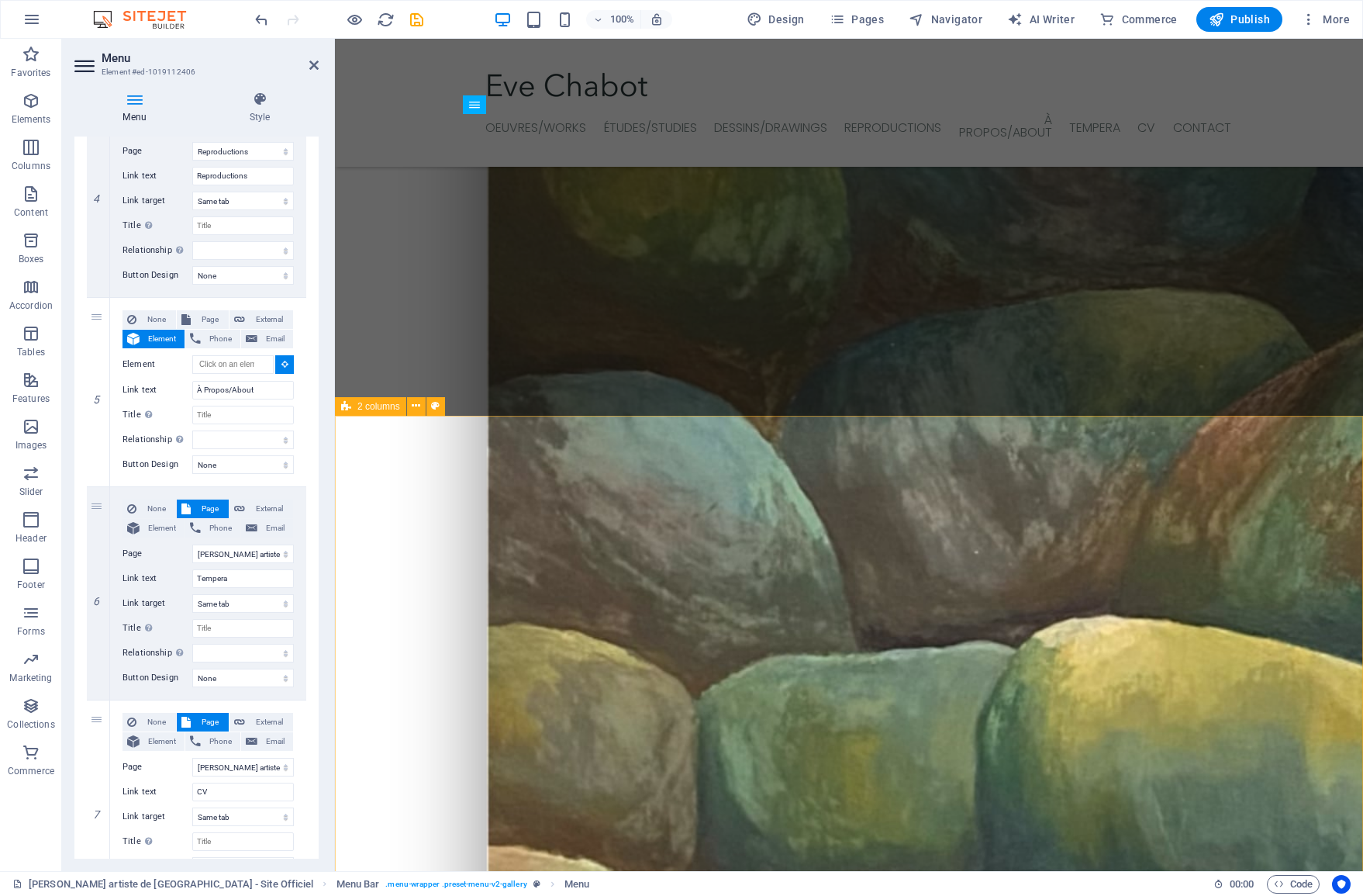
select select
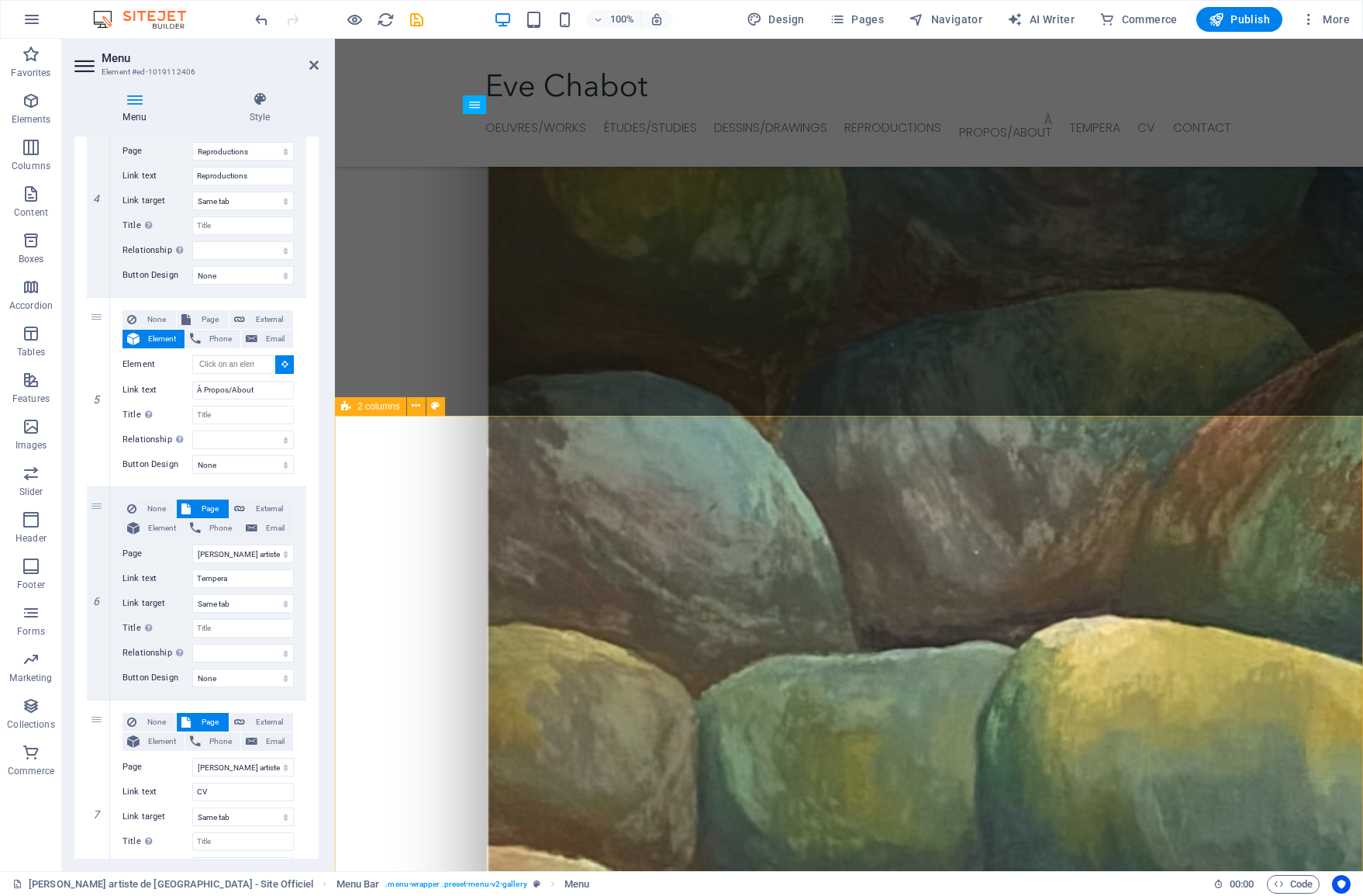
type input "#ed-1019112466"
select select
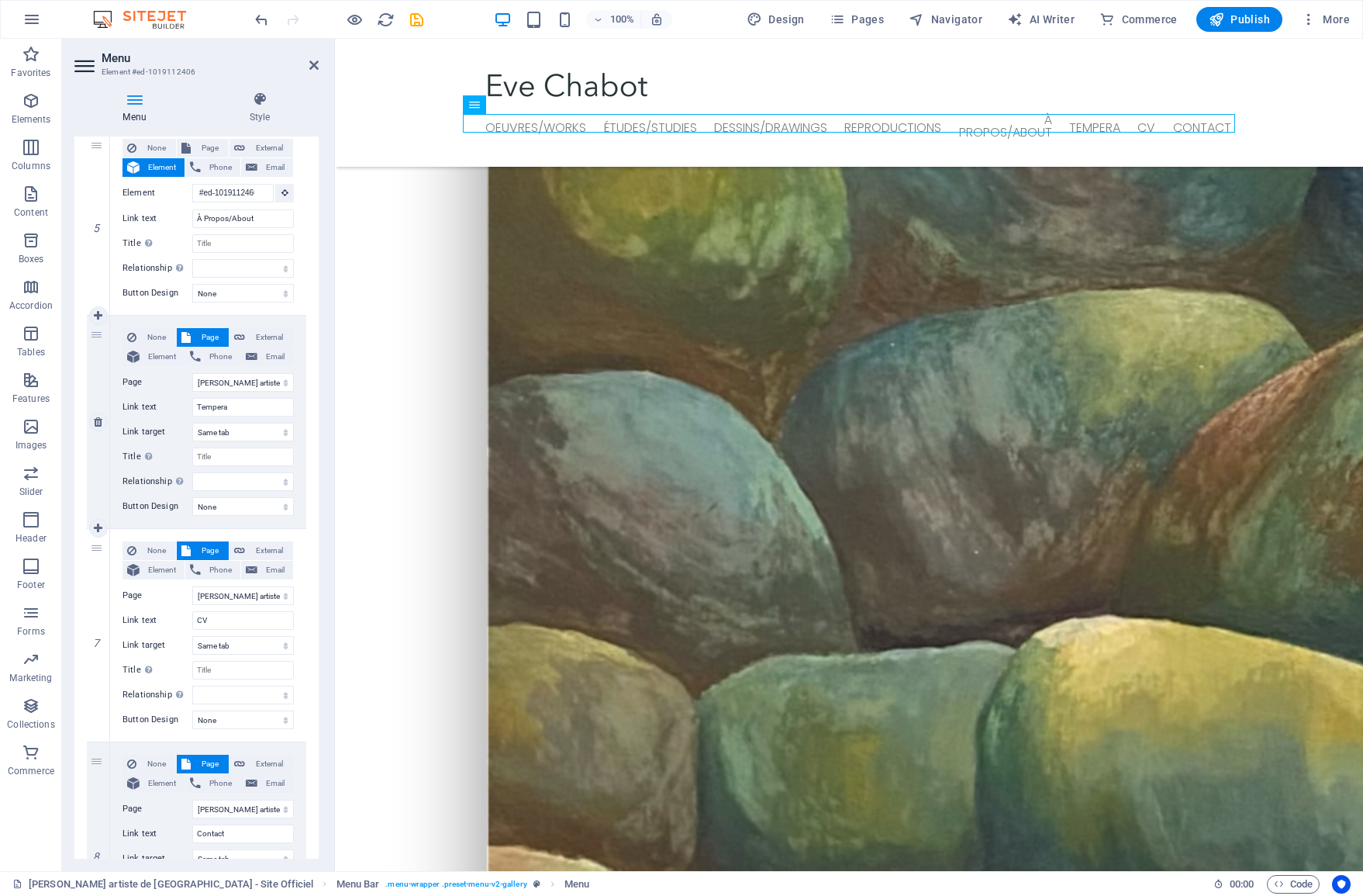
scroll to position [1020, 0]
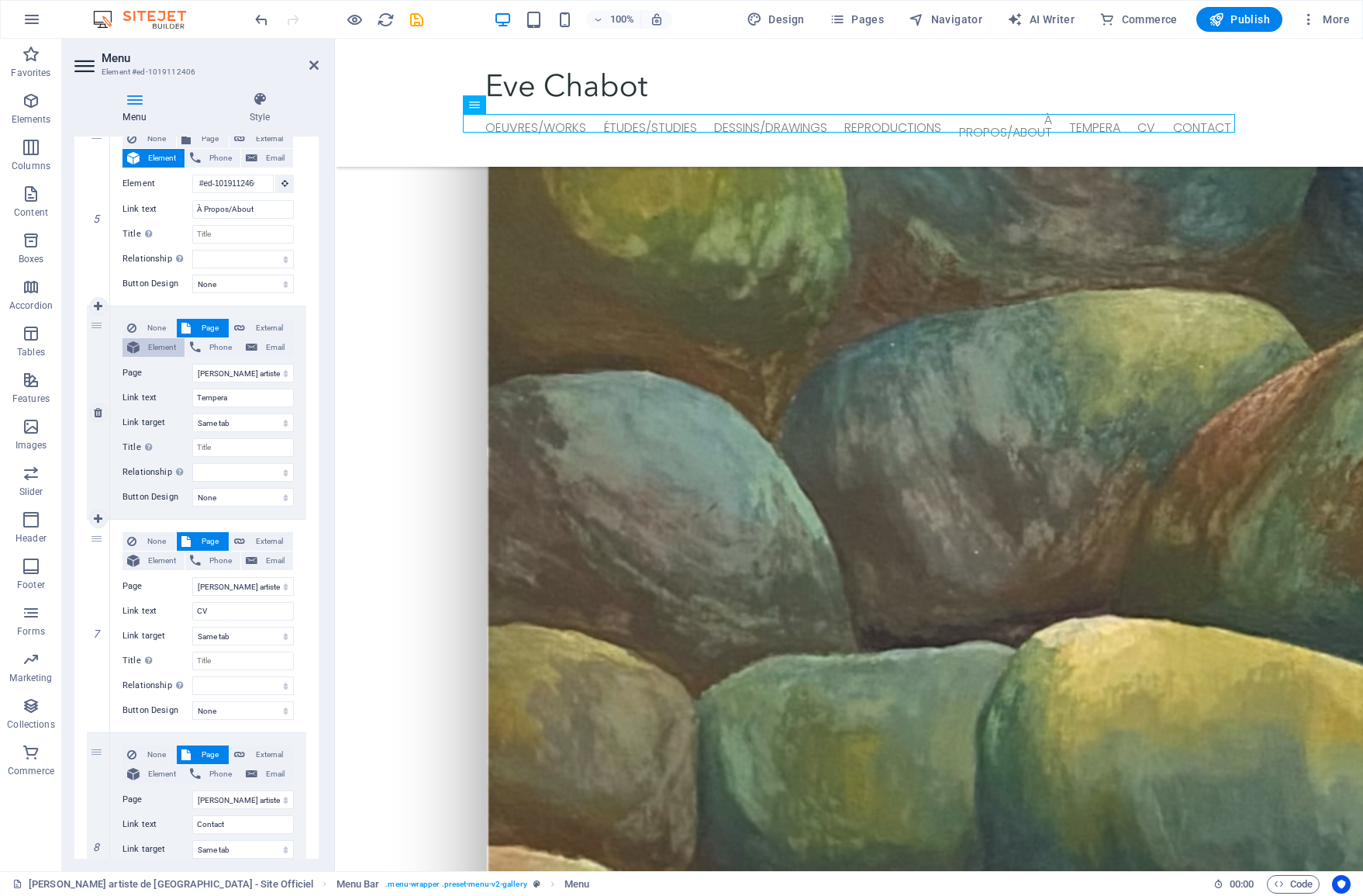
click at [137, 352] on icon at bounding box center [133, 347] width 12 height 19
select select
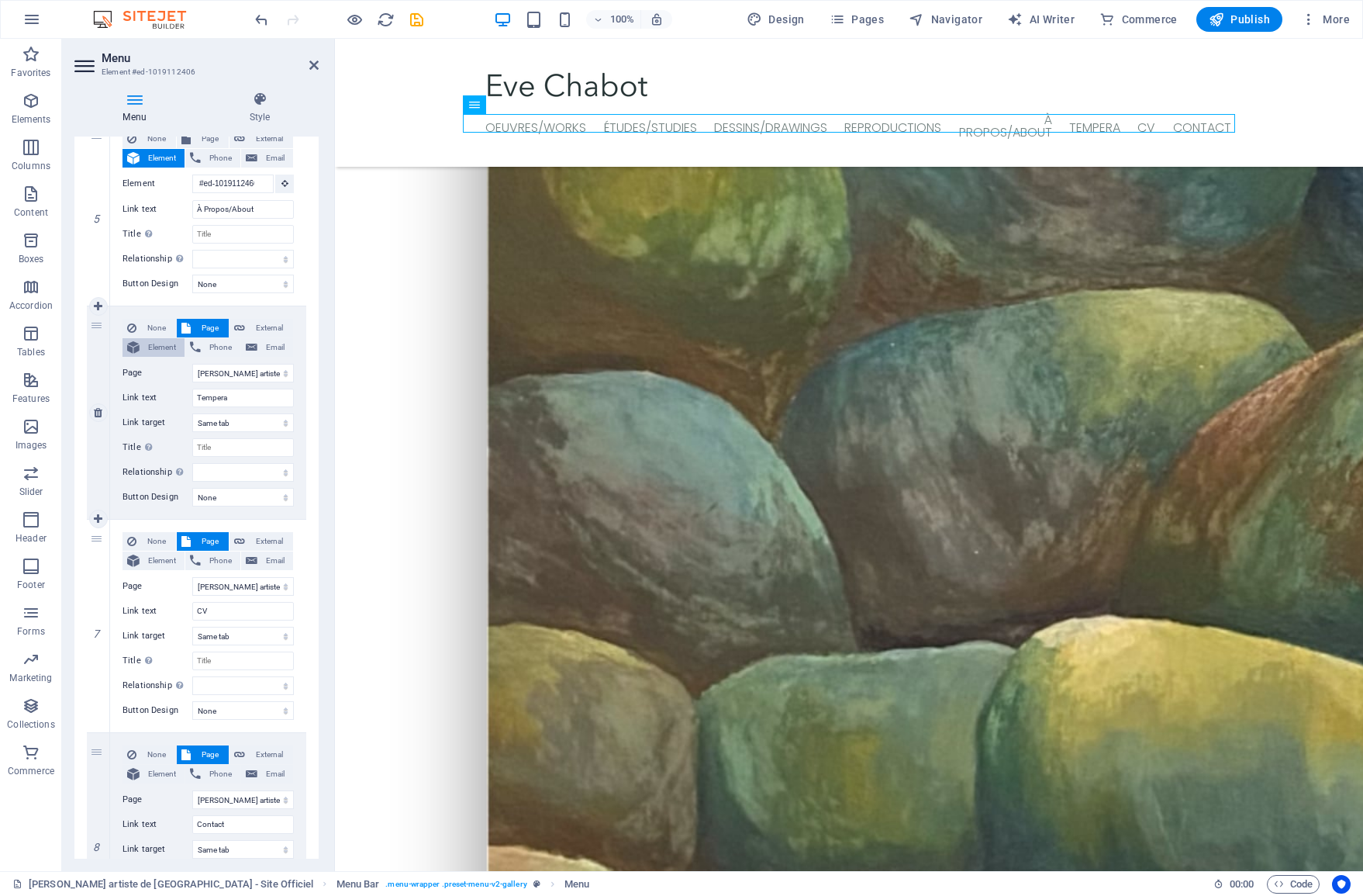
select select
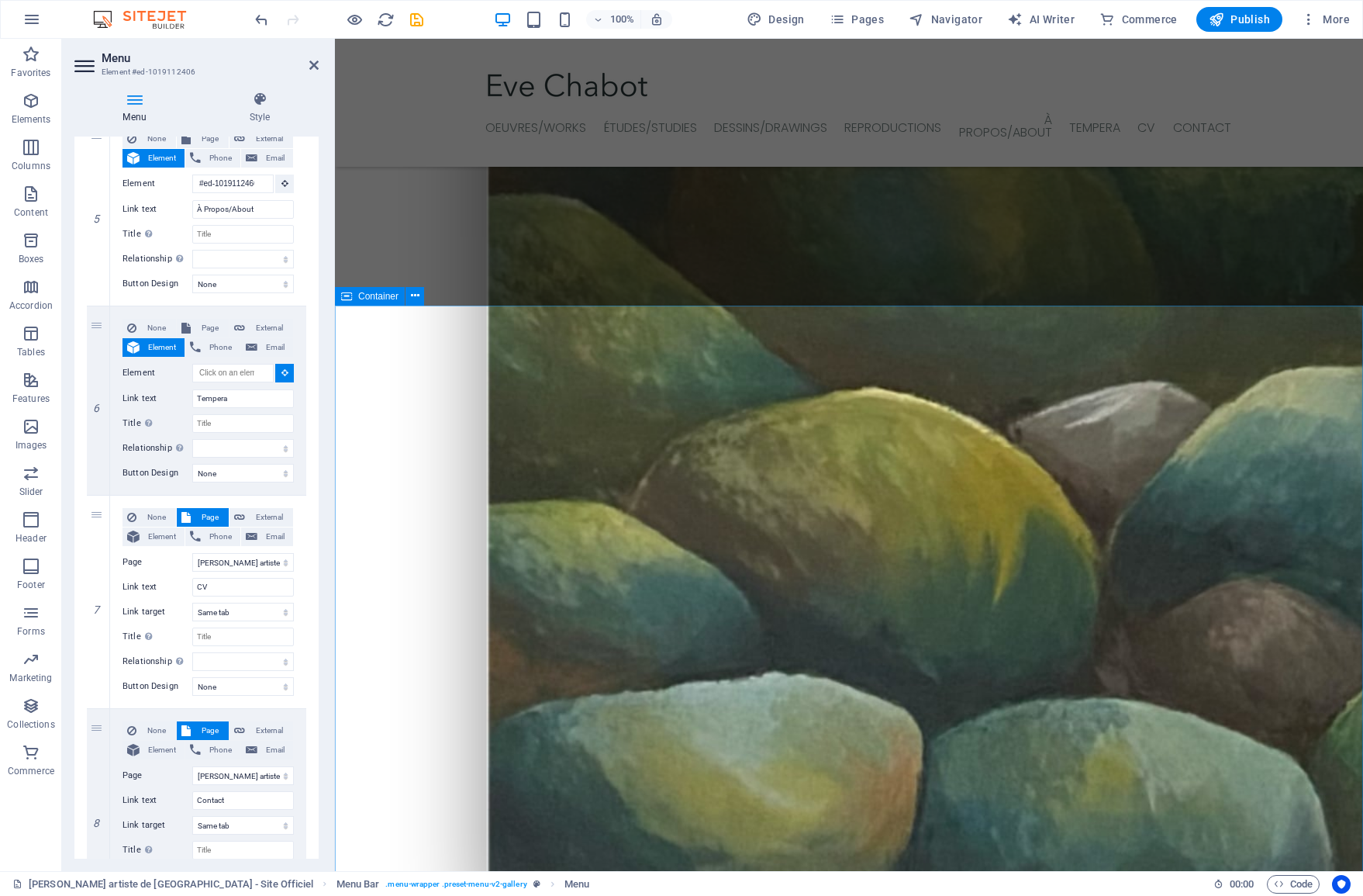
scroll to position [2941, 0]
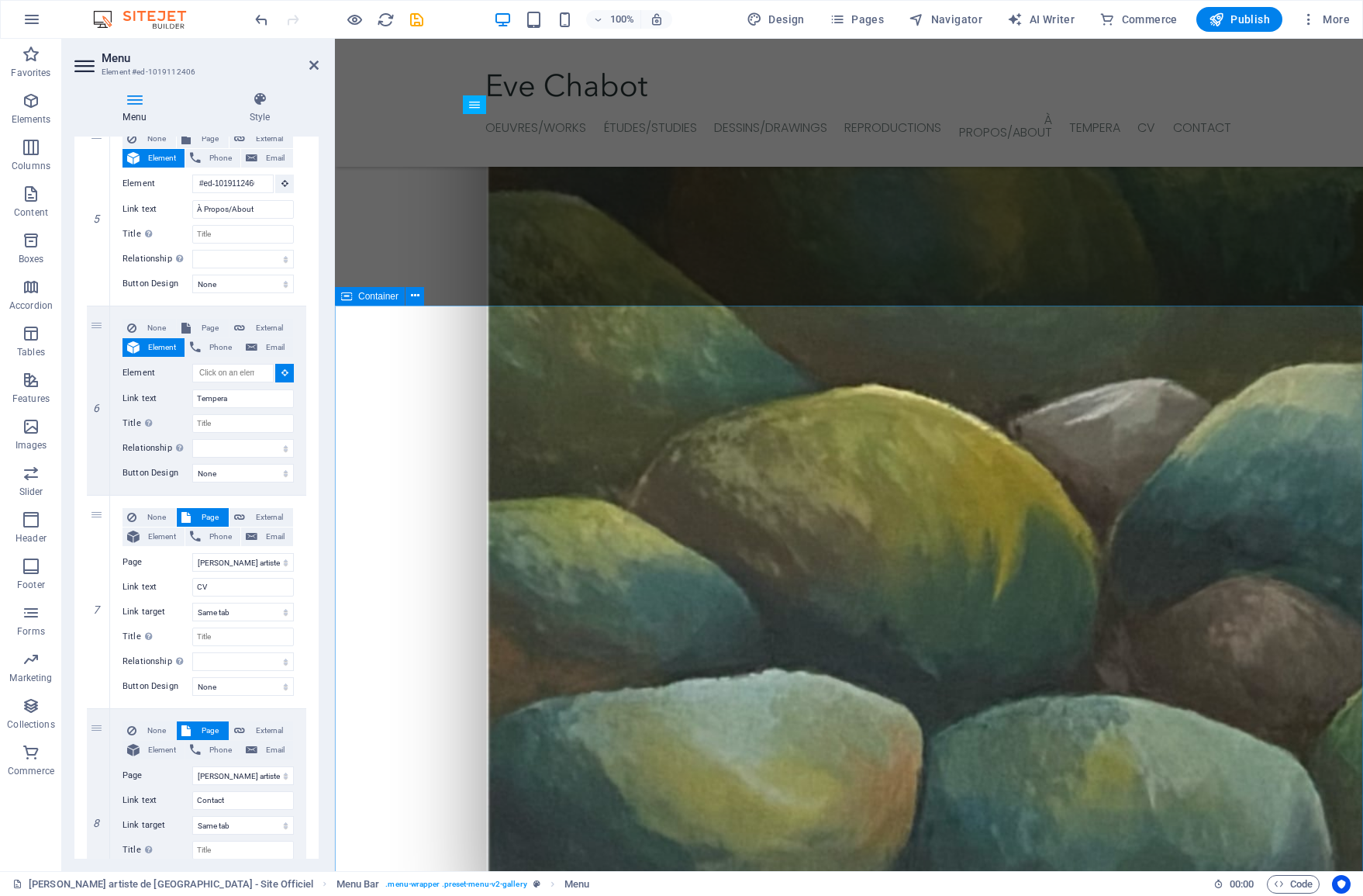
select select
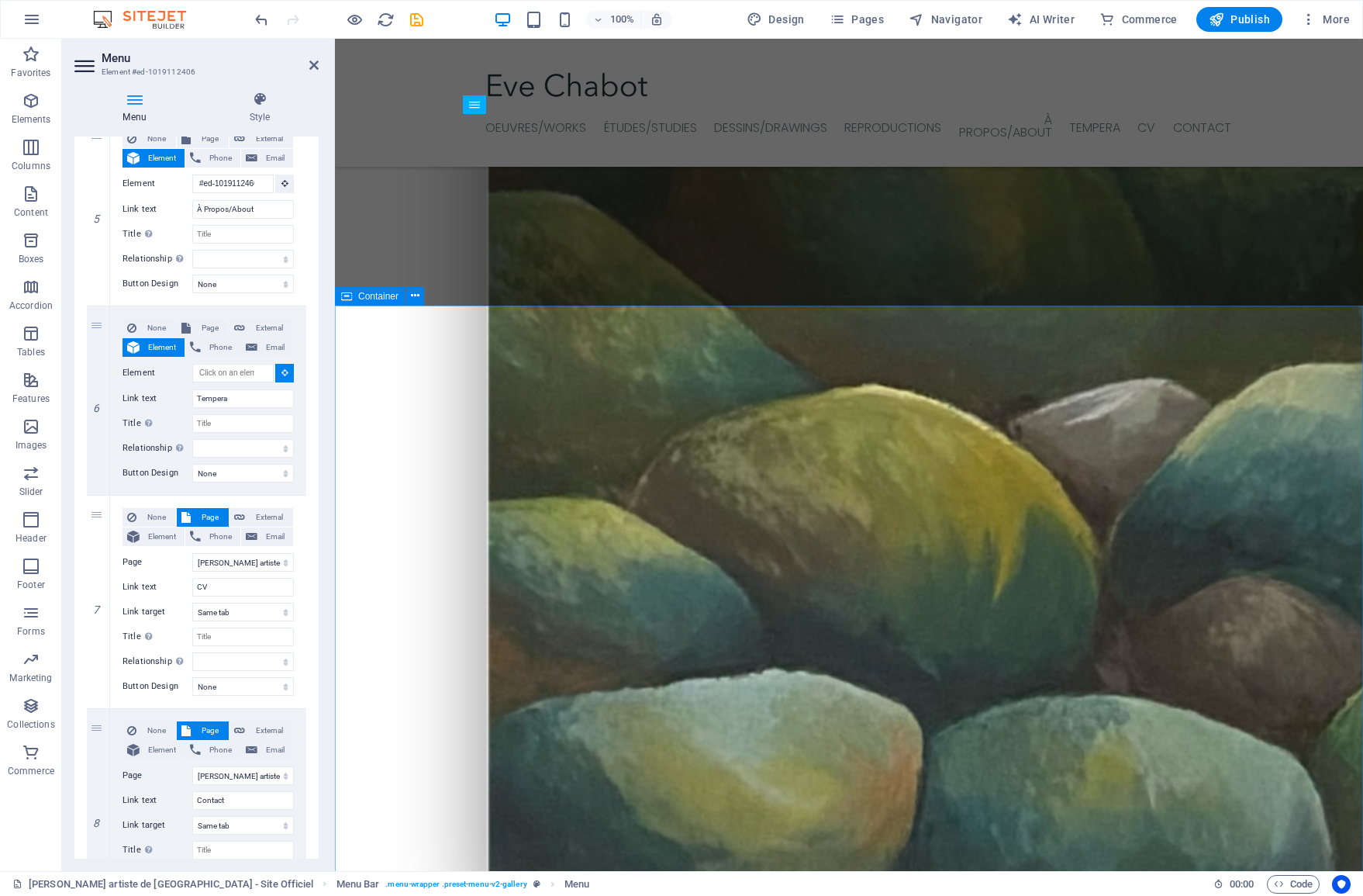
select select
type input "#ed-1019112544"
select select
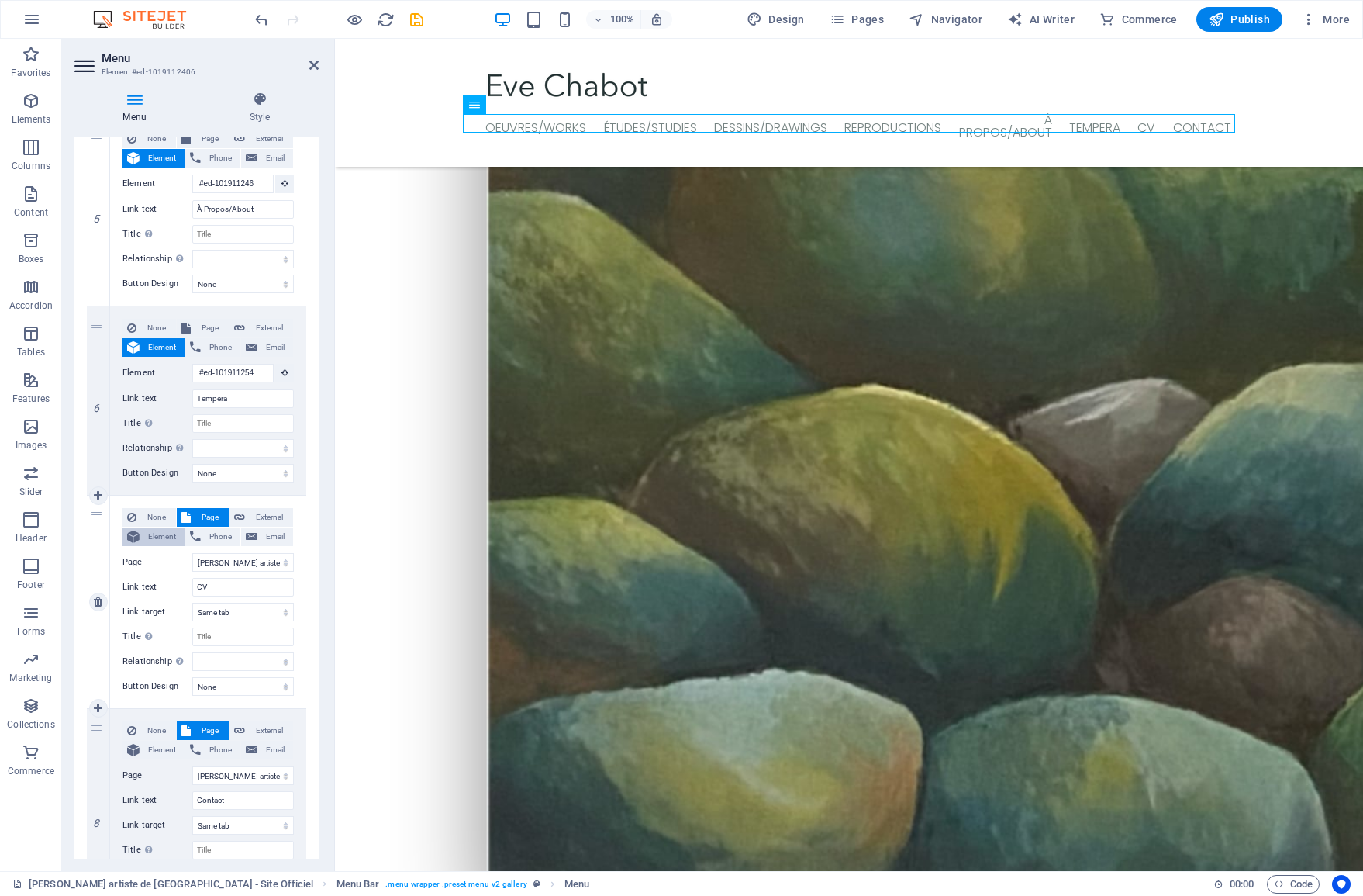
click at [136, 539] on icon at bounding box center [133, 536] width 12 height 19
select select
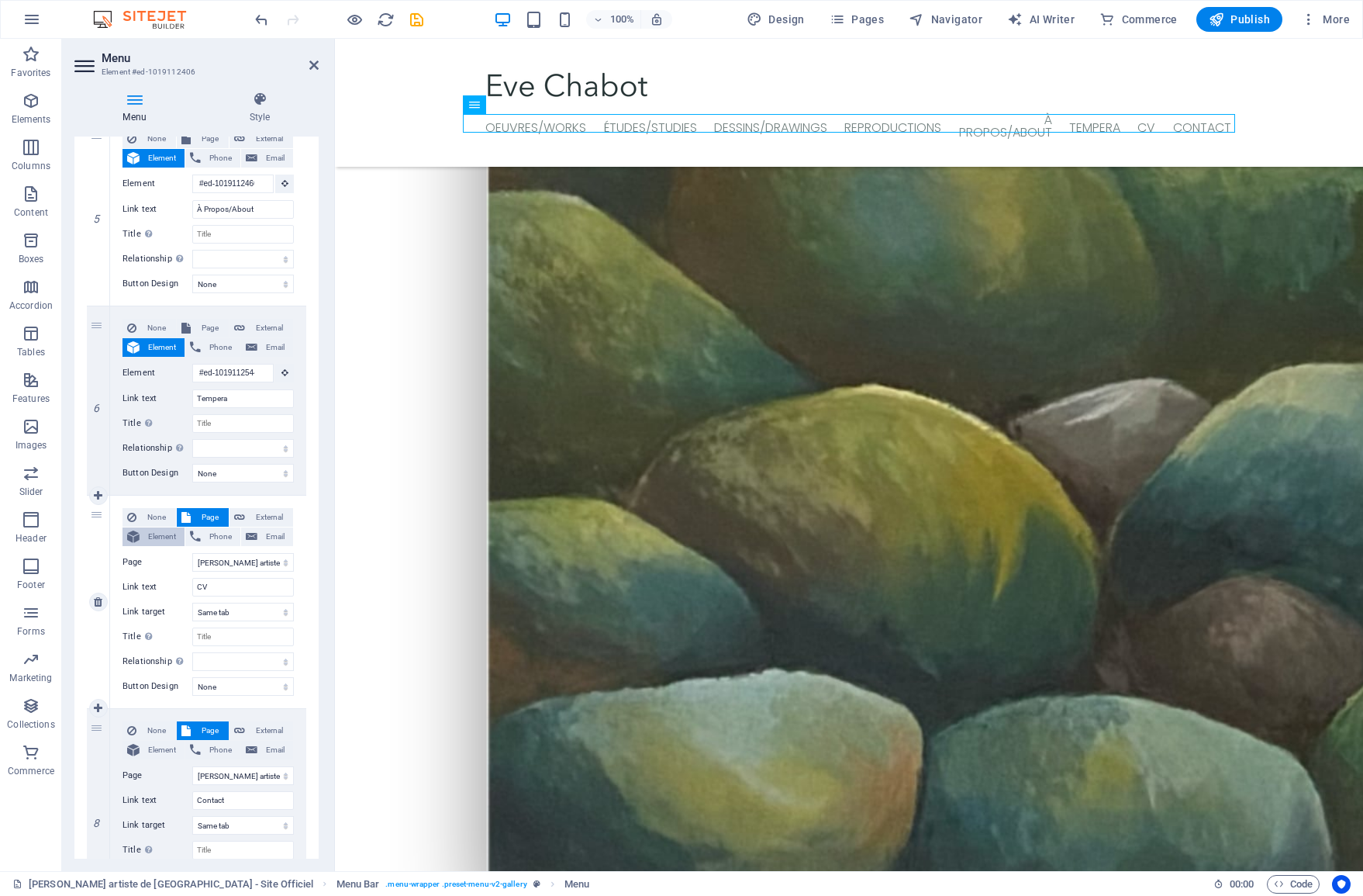
select select
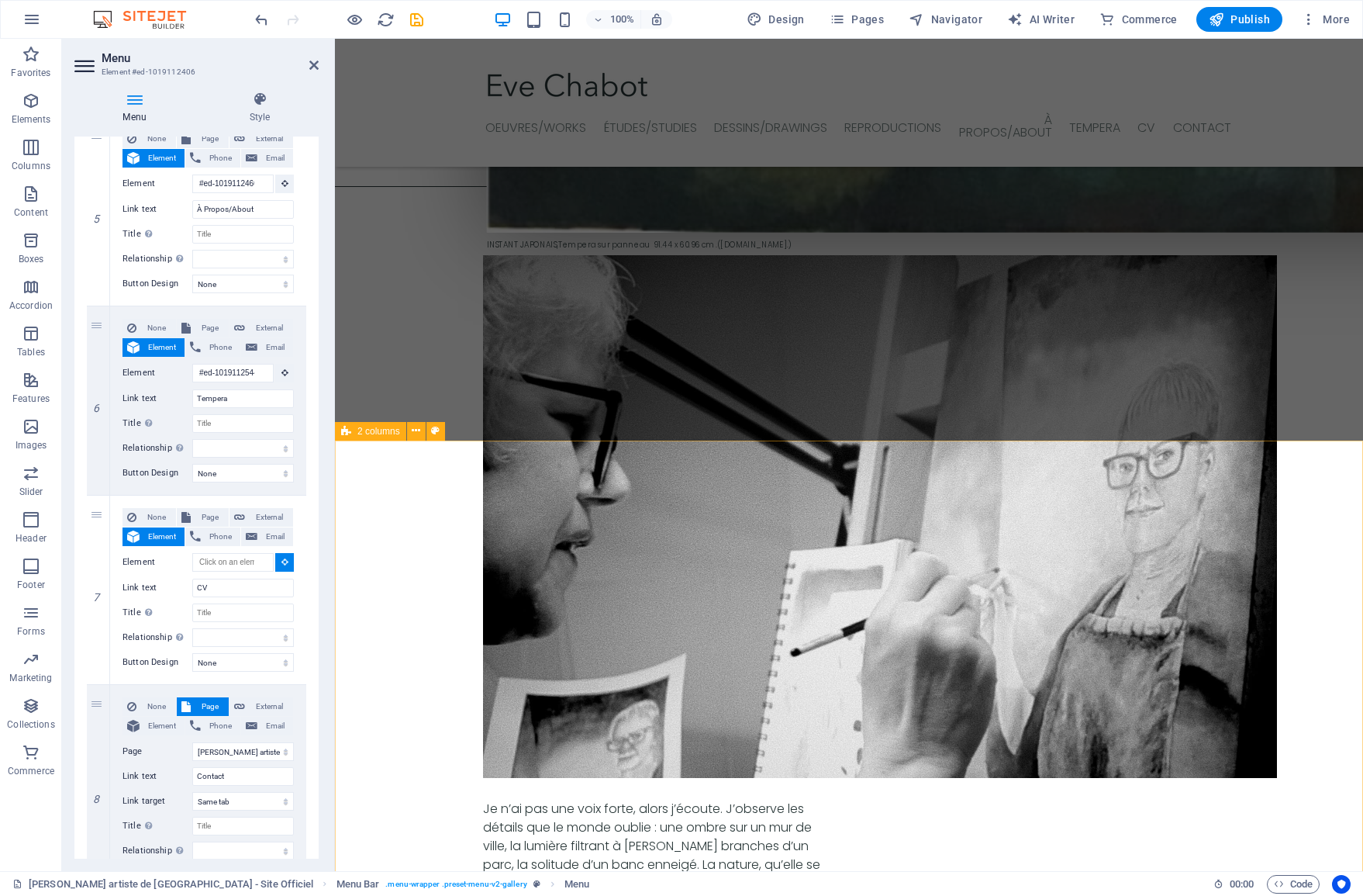
scroll to position [3683, 0]
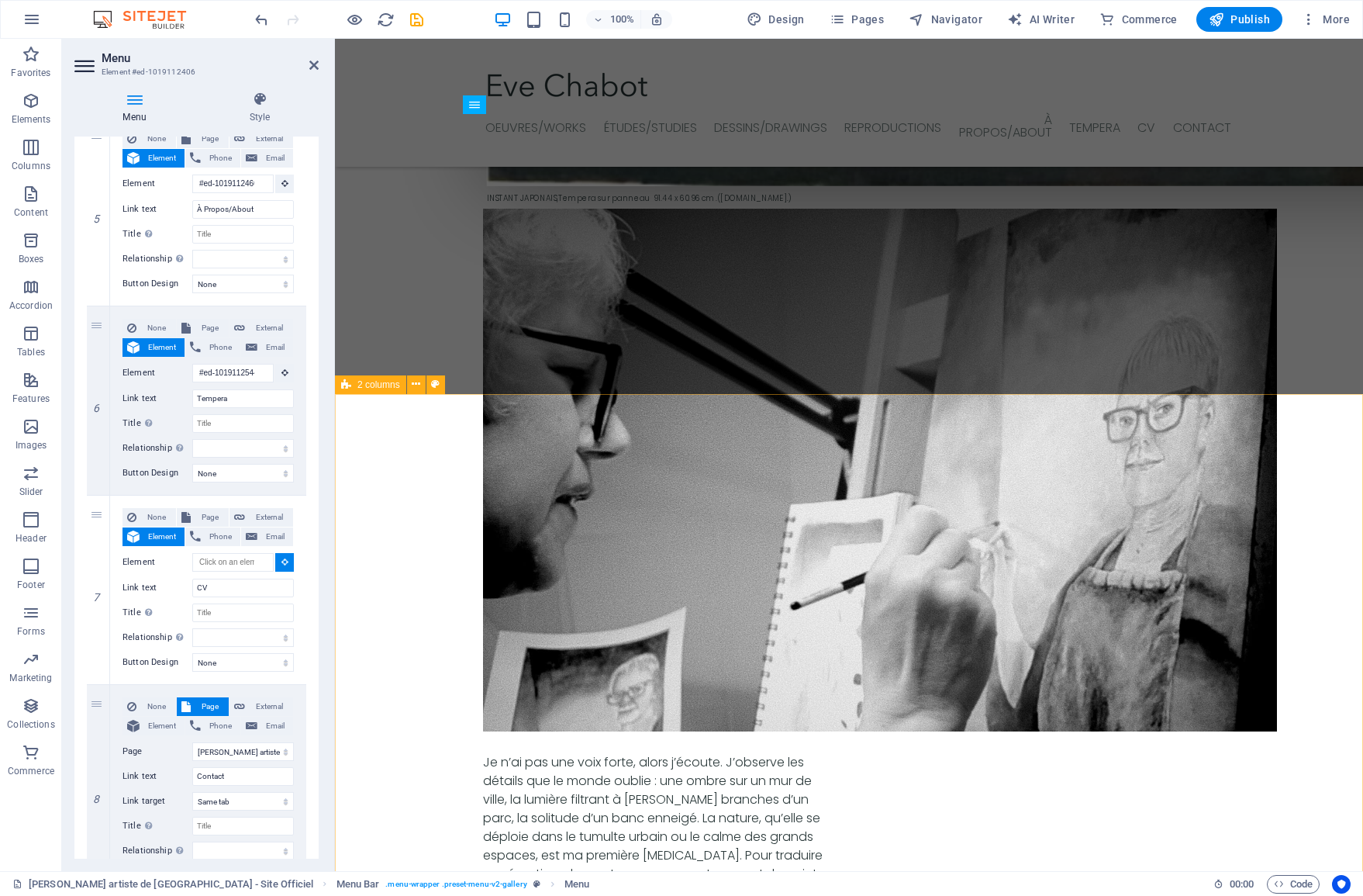
select select
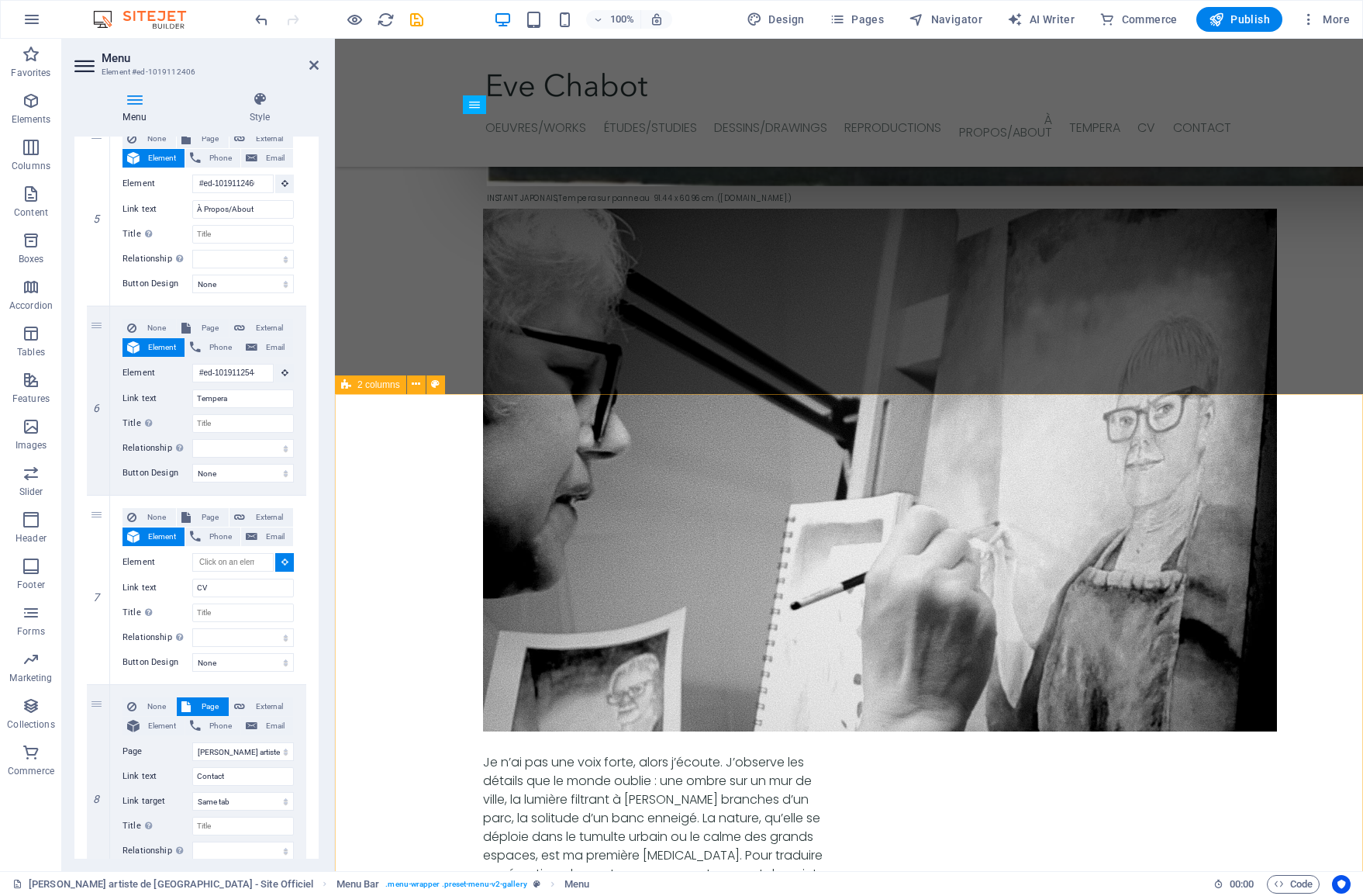
select select
type input "#ed-1019112505"
select select
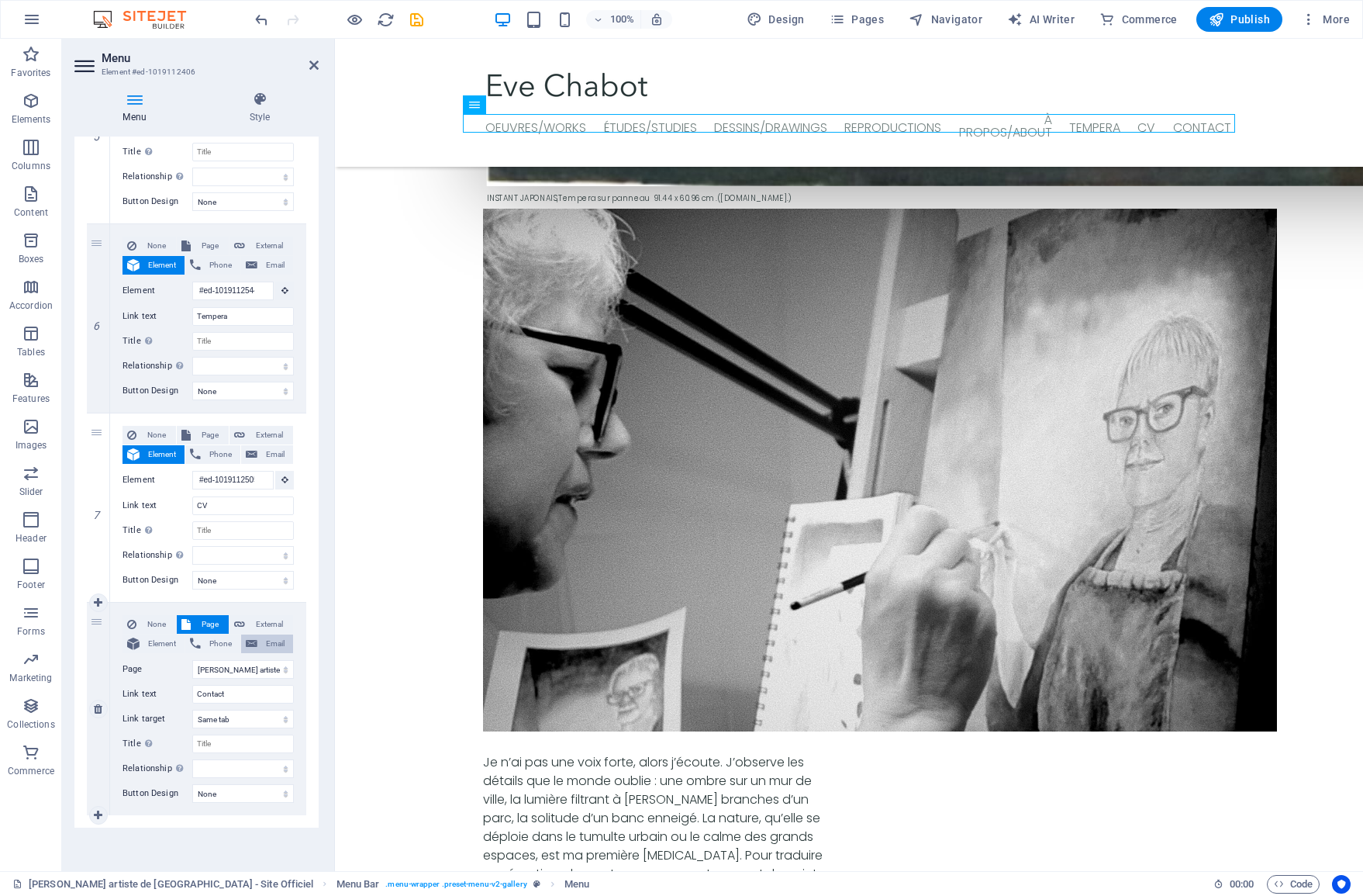
scroll to position [1102, 0]
click at [140, 643] on button "Element" at bounding box center [154, 643] width 62 height 19
select select
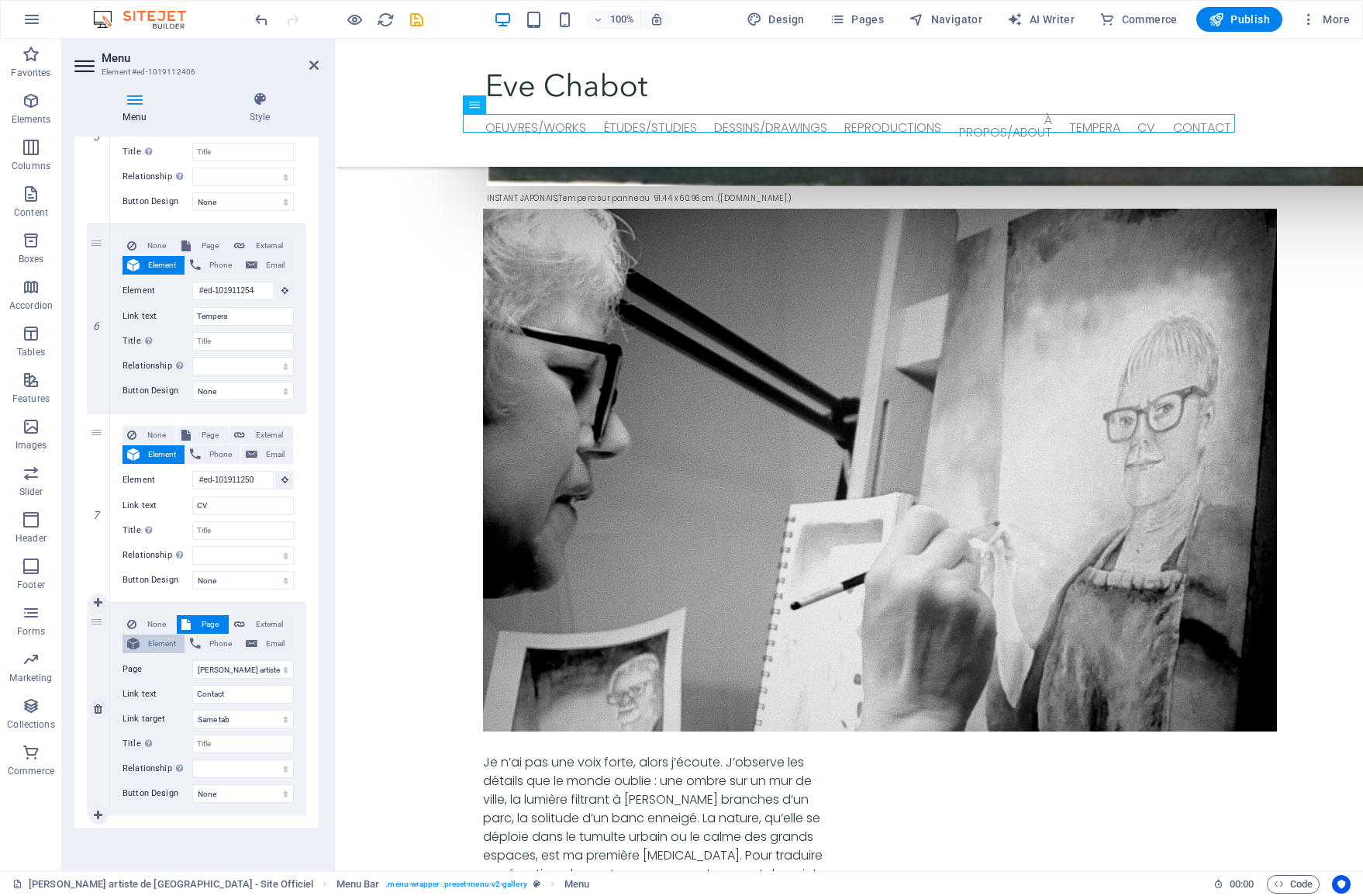
select select
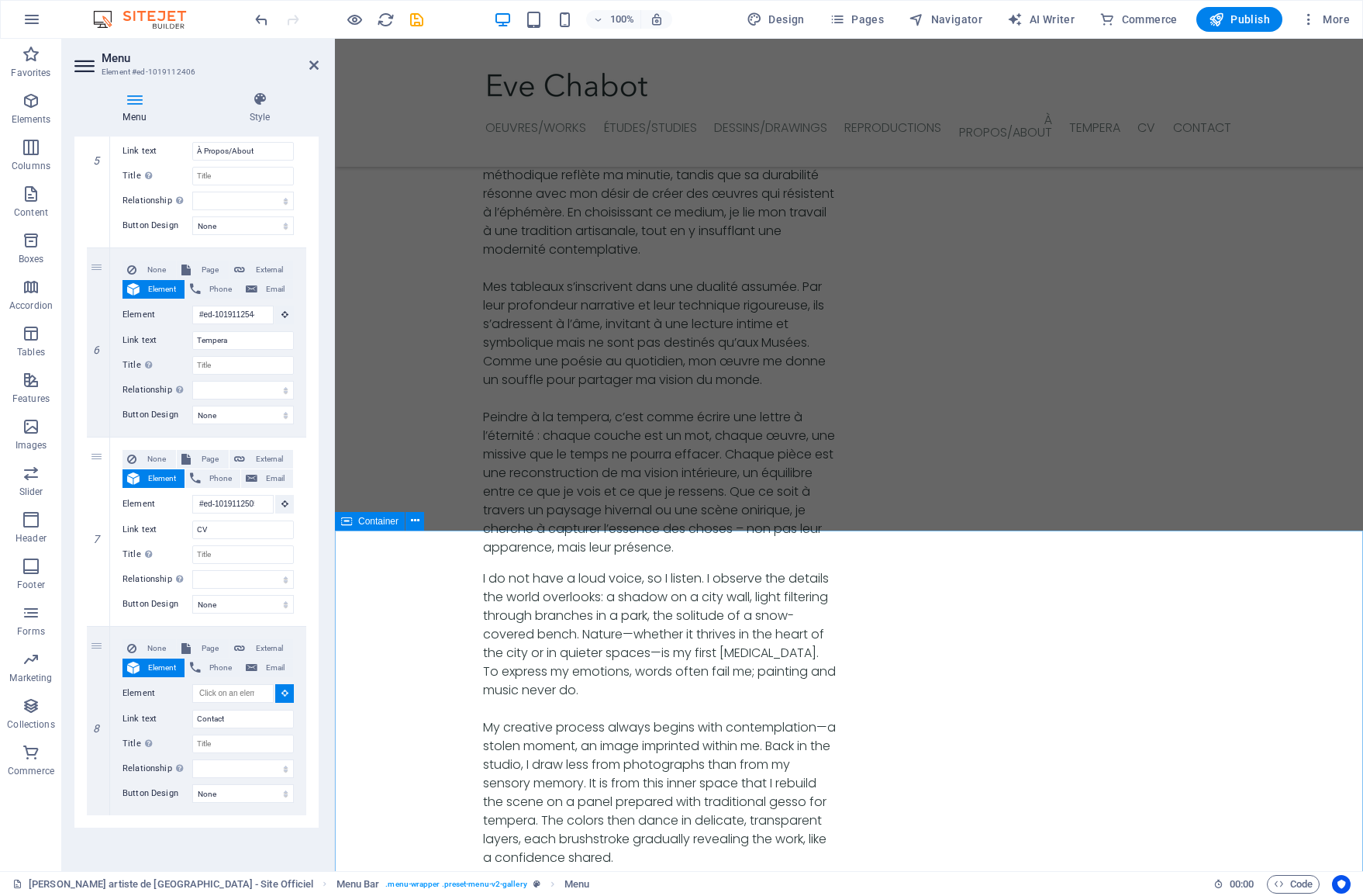
scroll to position [4719, 0]
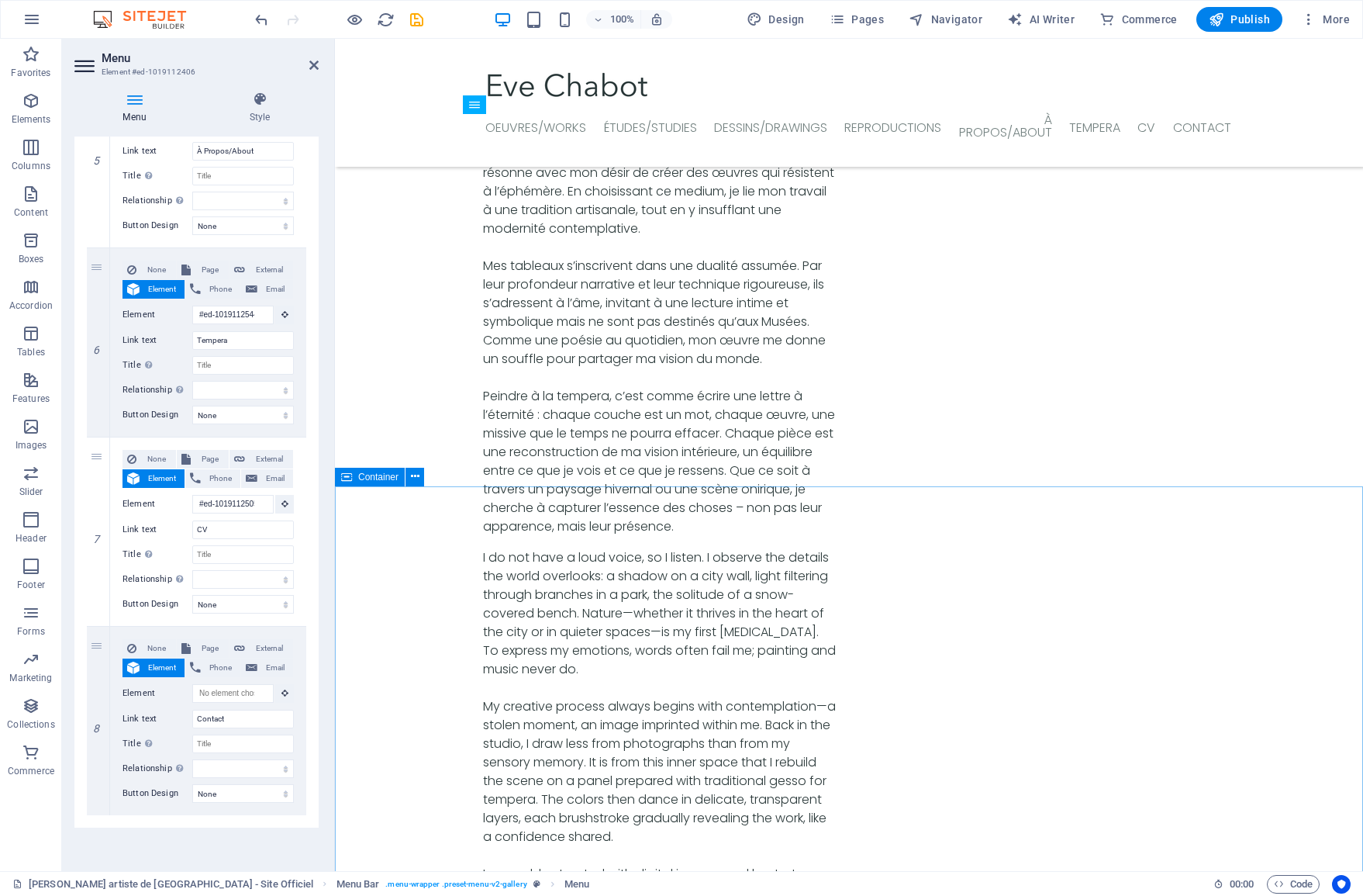
select select
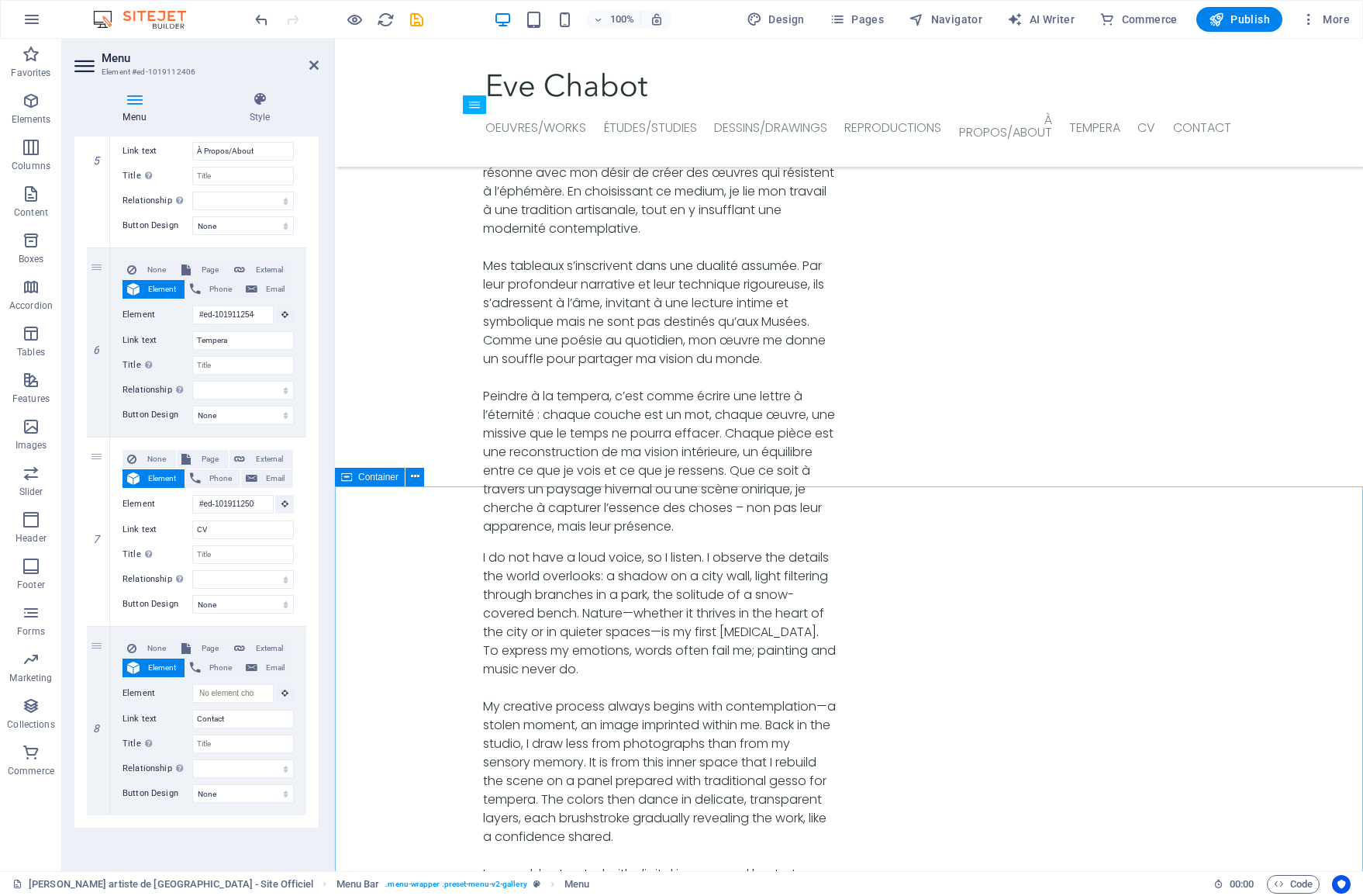
select select
type input "#ed-1019112523"
select select
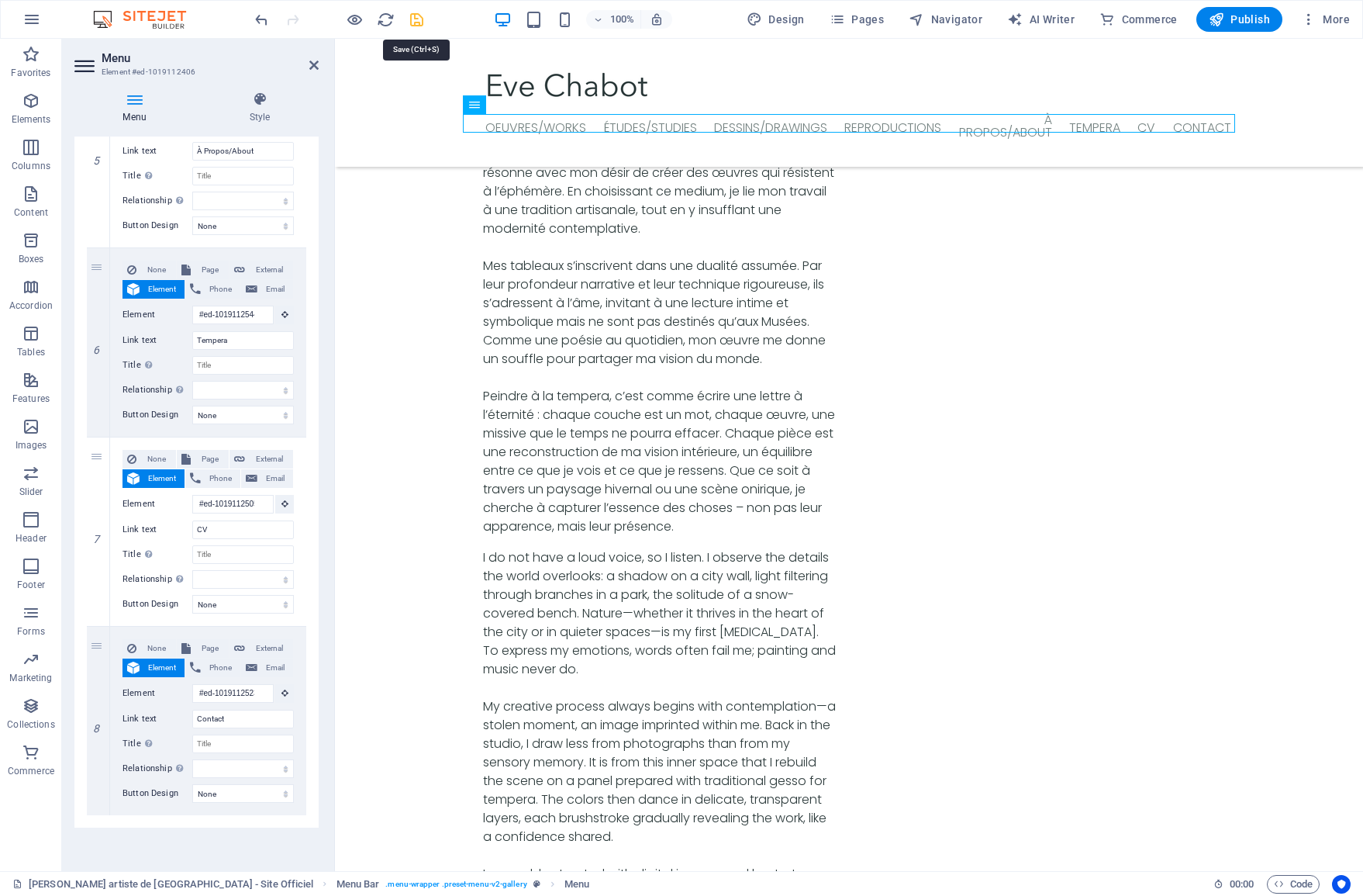
click at [421, 19] on icon "save" at bounding box center [417, 20] width 18 height 18
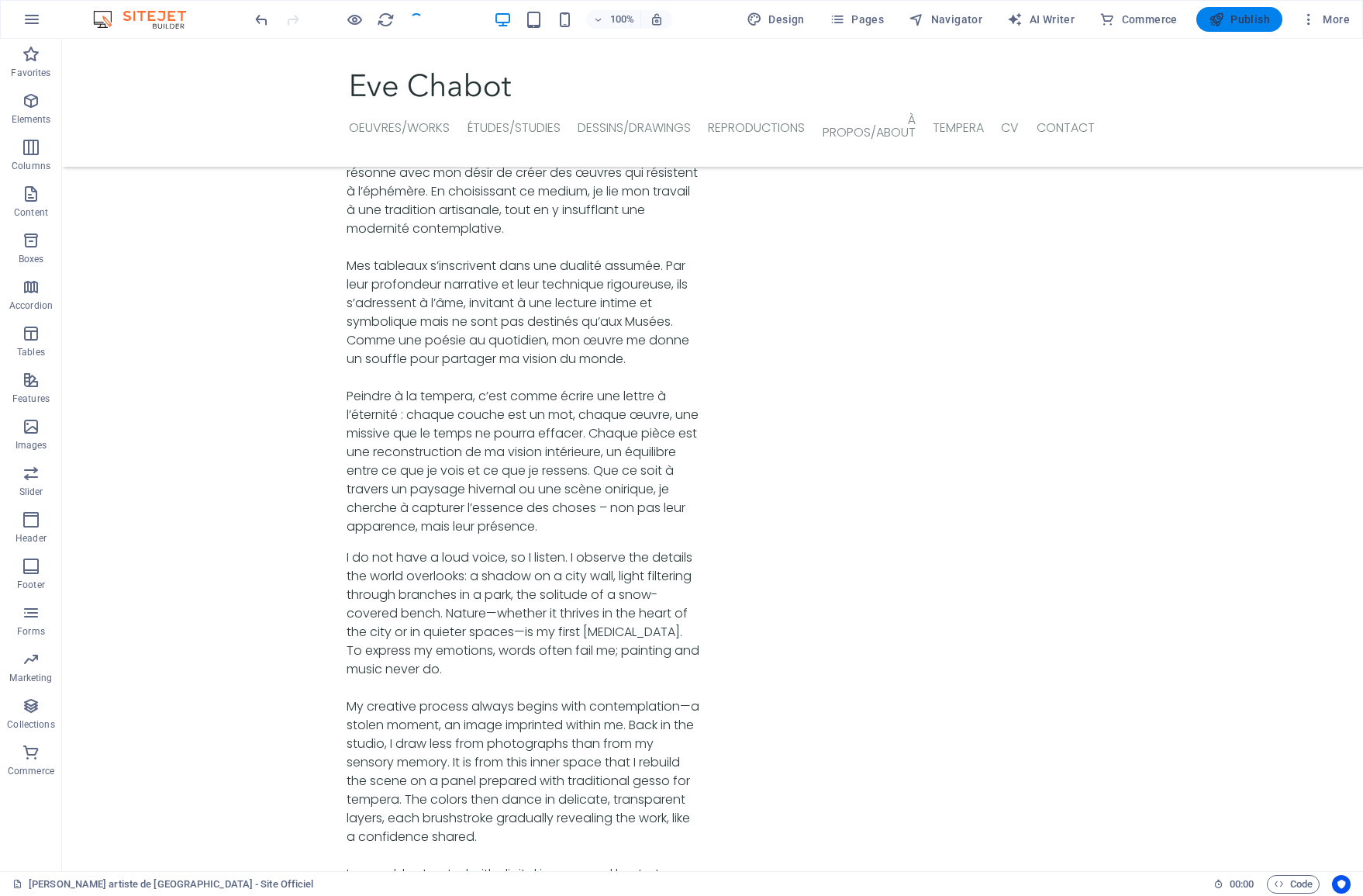
click at [1231, 25] on span "Publish" at bounding box center [1239, 19] width 61 height 15
